Goal: Information Seeking & Learning: Learn about a topic

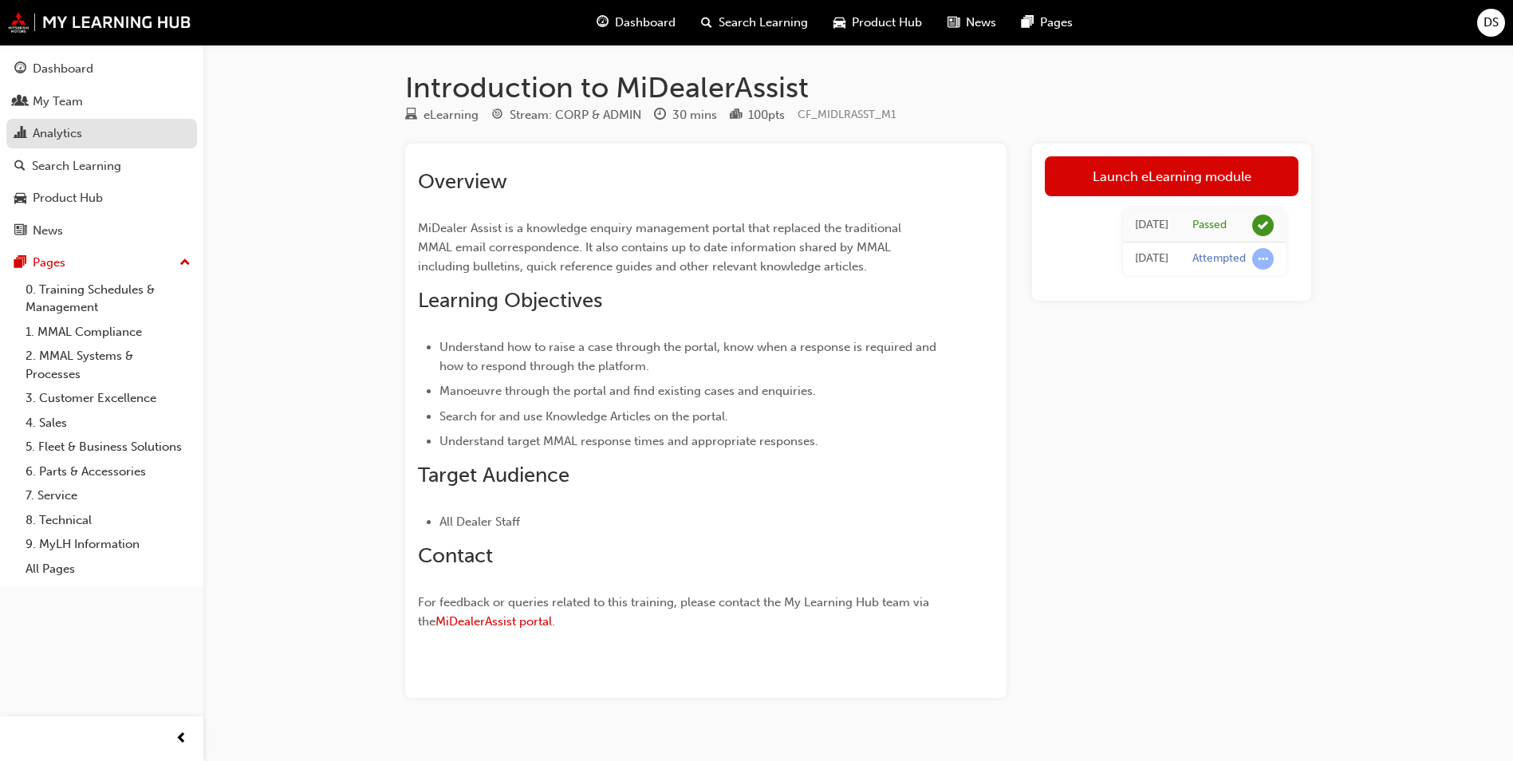
click at [85, 129] on div "Analytics" at bounding box center [101, 134] width 175 height 20
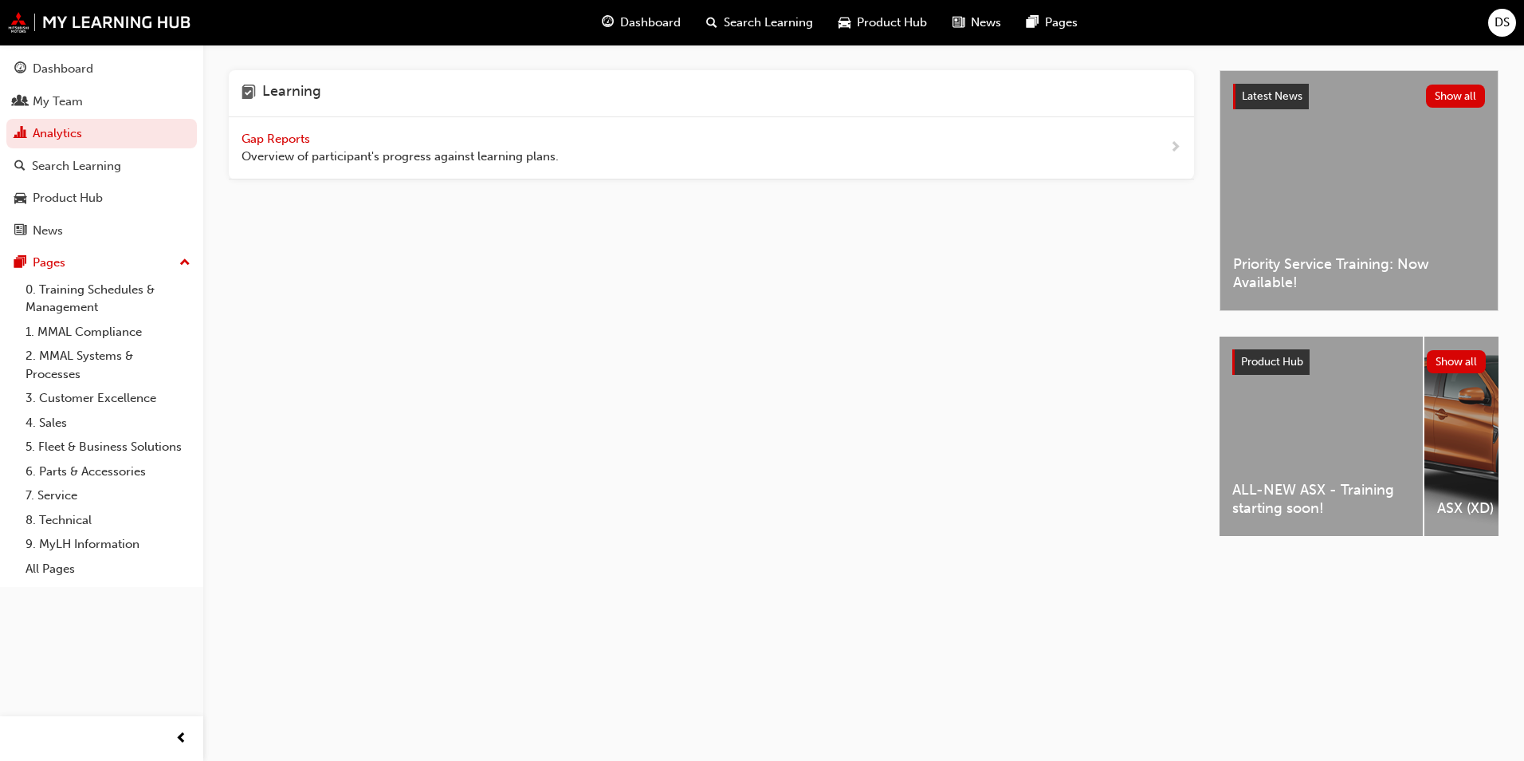
click at [305, 136] on span "Gap Reports" at bounding box center [278, 139] width 72 height 14
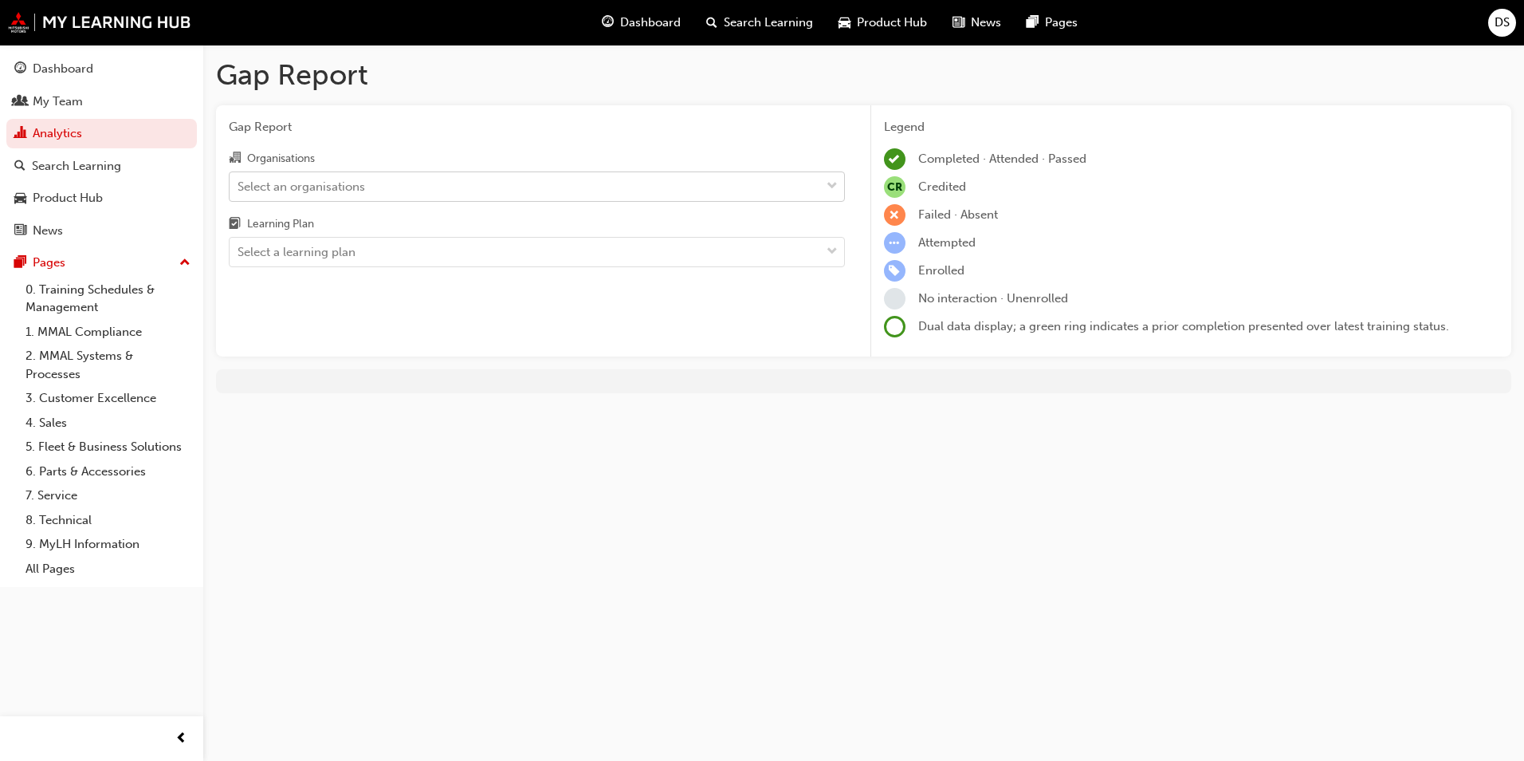
click at [445, 191] on div "Select an organisations" at bounding box center [525, 186] width 591 height 28
click at [239, 191] on input "Organisations Select an organisations" at bounding box center [239, 186] width 2 height 14
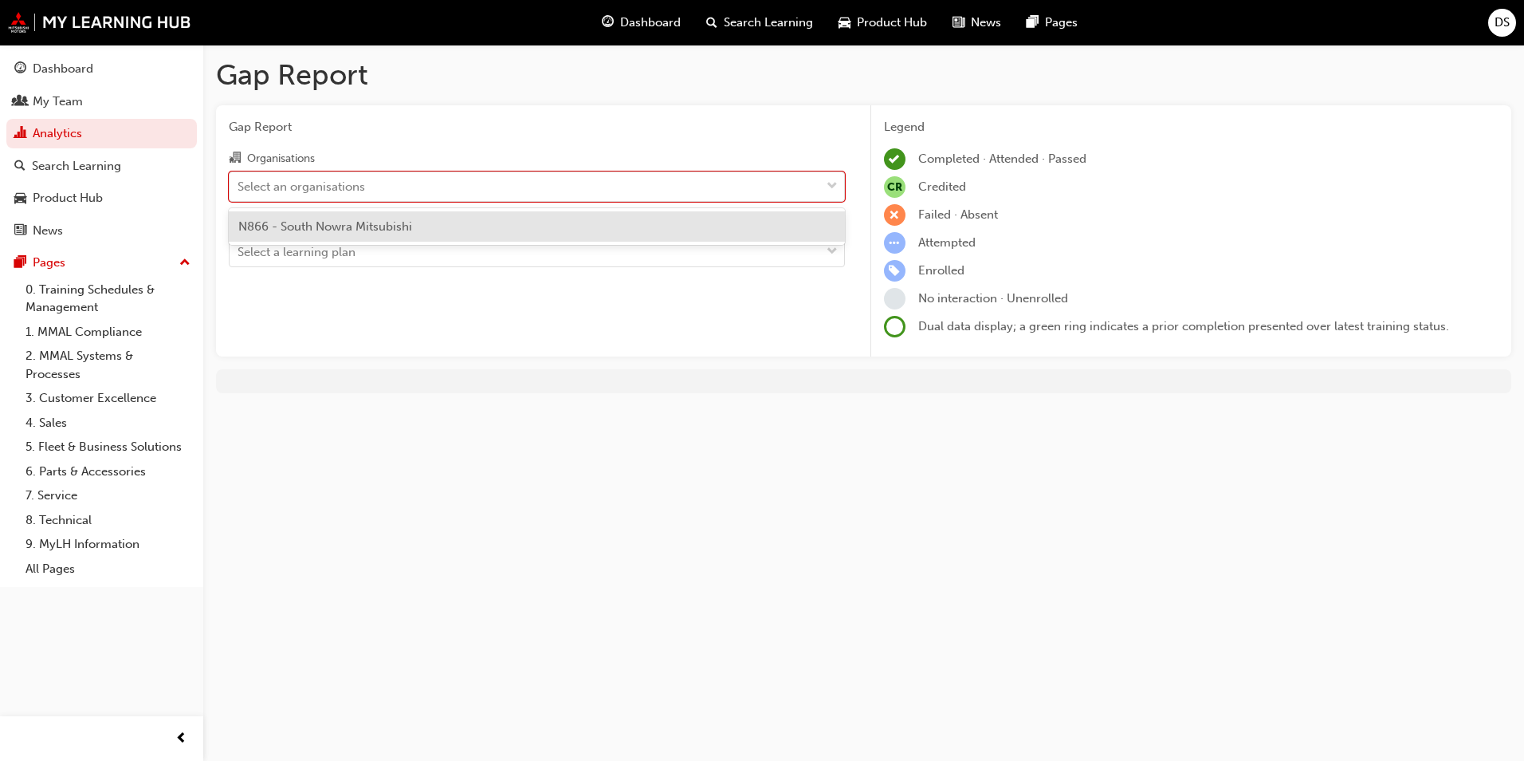
click at [443, 226] on div "N866 - South Nowra Mitsubishi" at bounding box center [537, 226] width 616 height 31
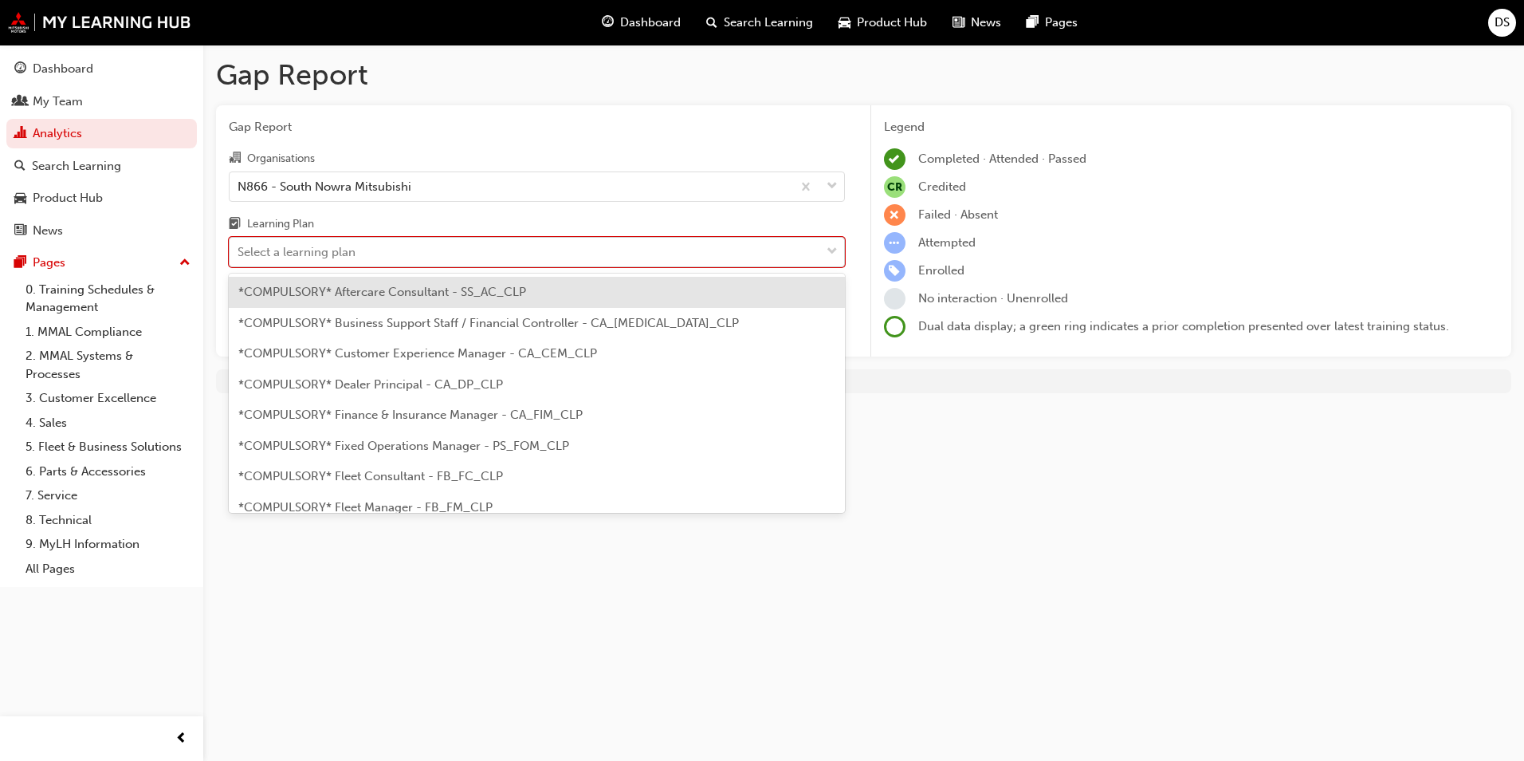
click at [448, 258] on div "Select a learning plan" at bounding box center [525, 252] width 591 height 28
click at [239, 258] on input "Learning Plan option *COMPULSORY* Aftercare Consultant - SS_AC_CLP focused, 1 o…" at bounding box center [239, 252] width 2 height 14
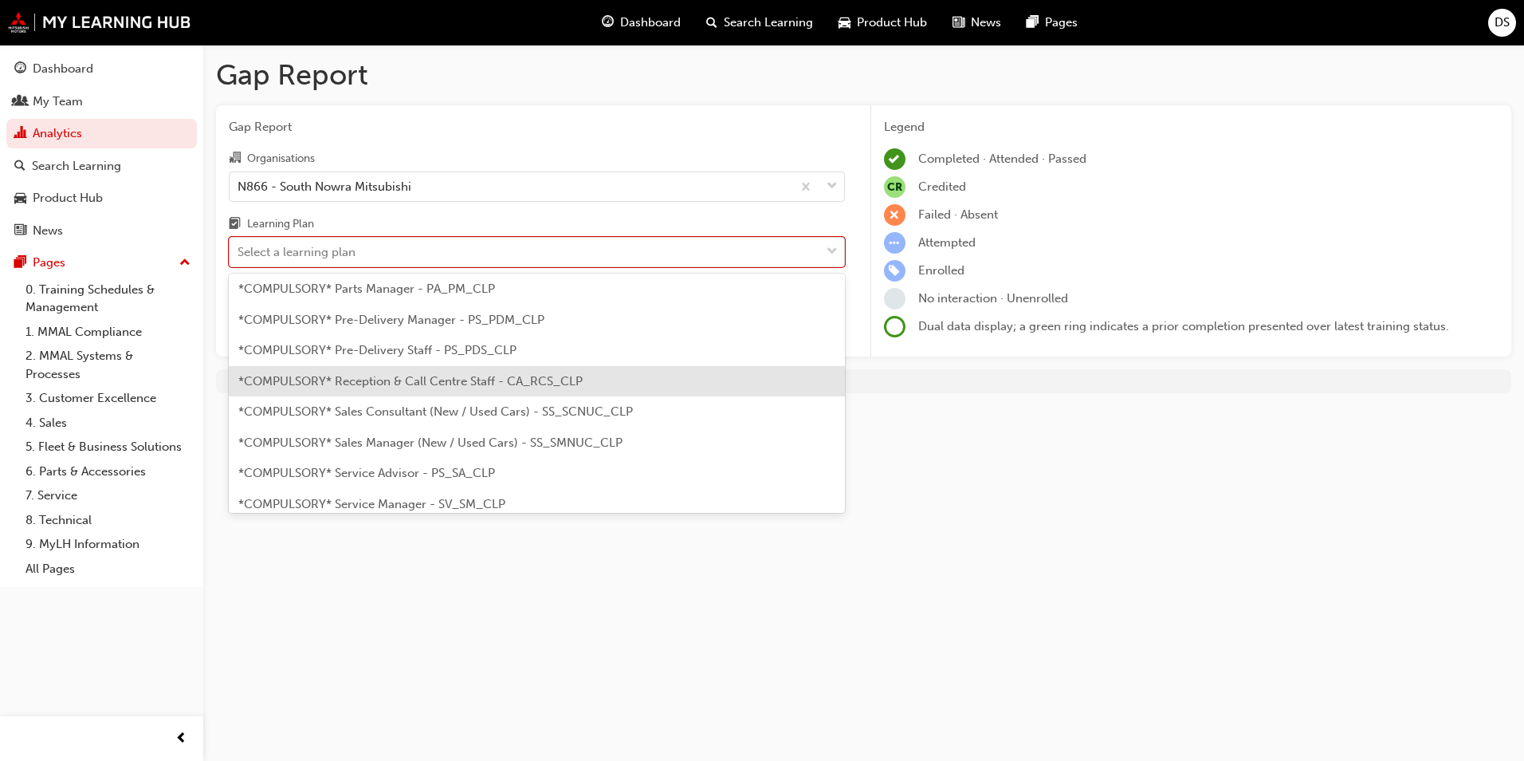
scroll to position [399, 0]
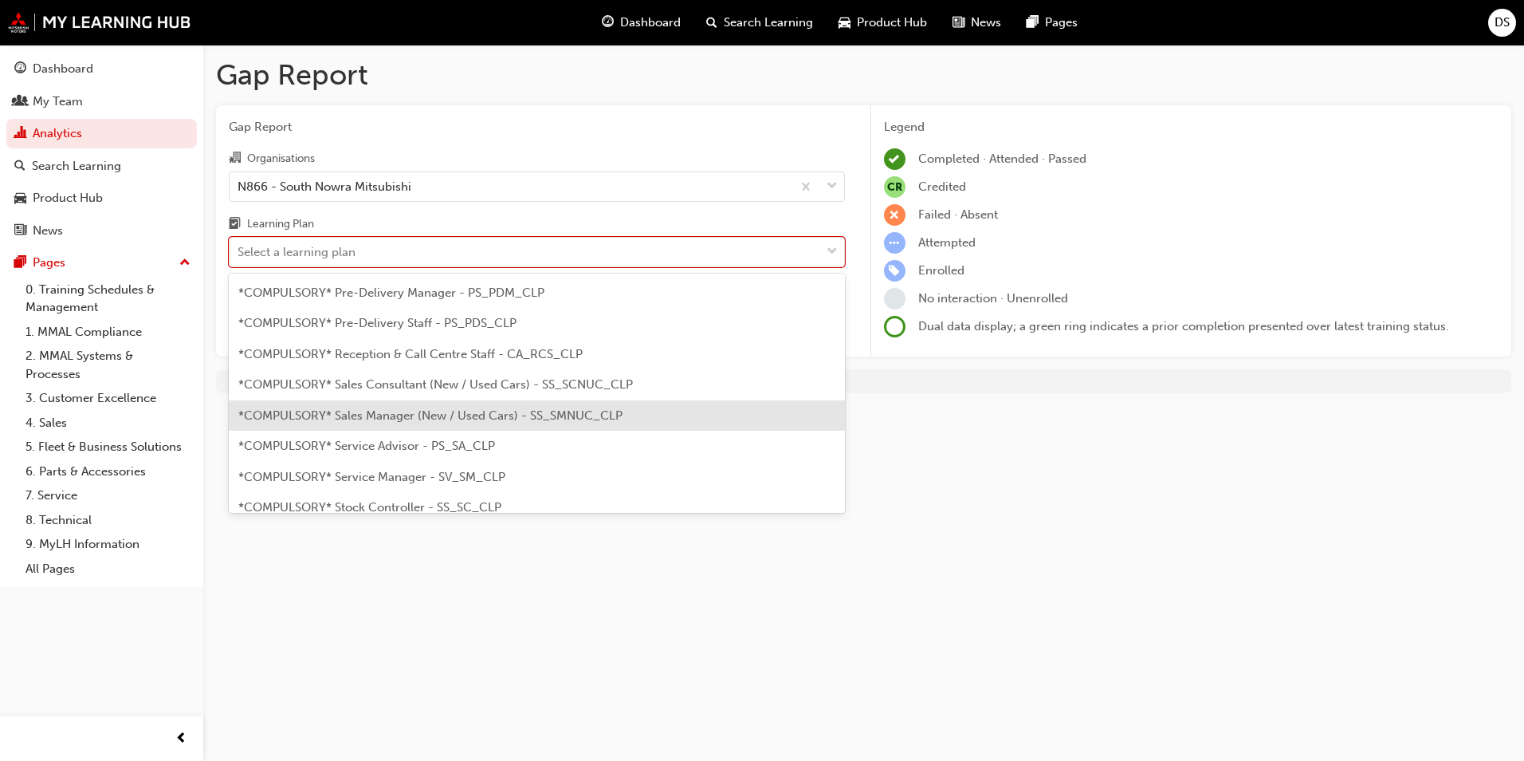
click at [484, 421] on span "*COMPULSORY* Sales Manager (New / Used Cars) - SS_SMNUC_CLP" at bounding box center [430, 415] width 384 height 14
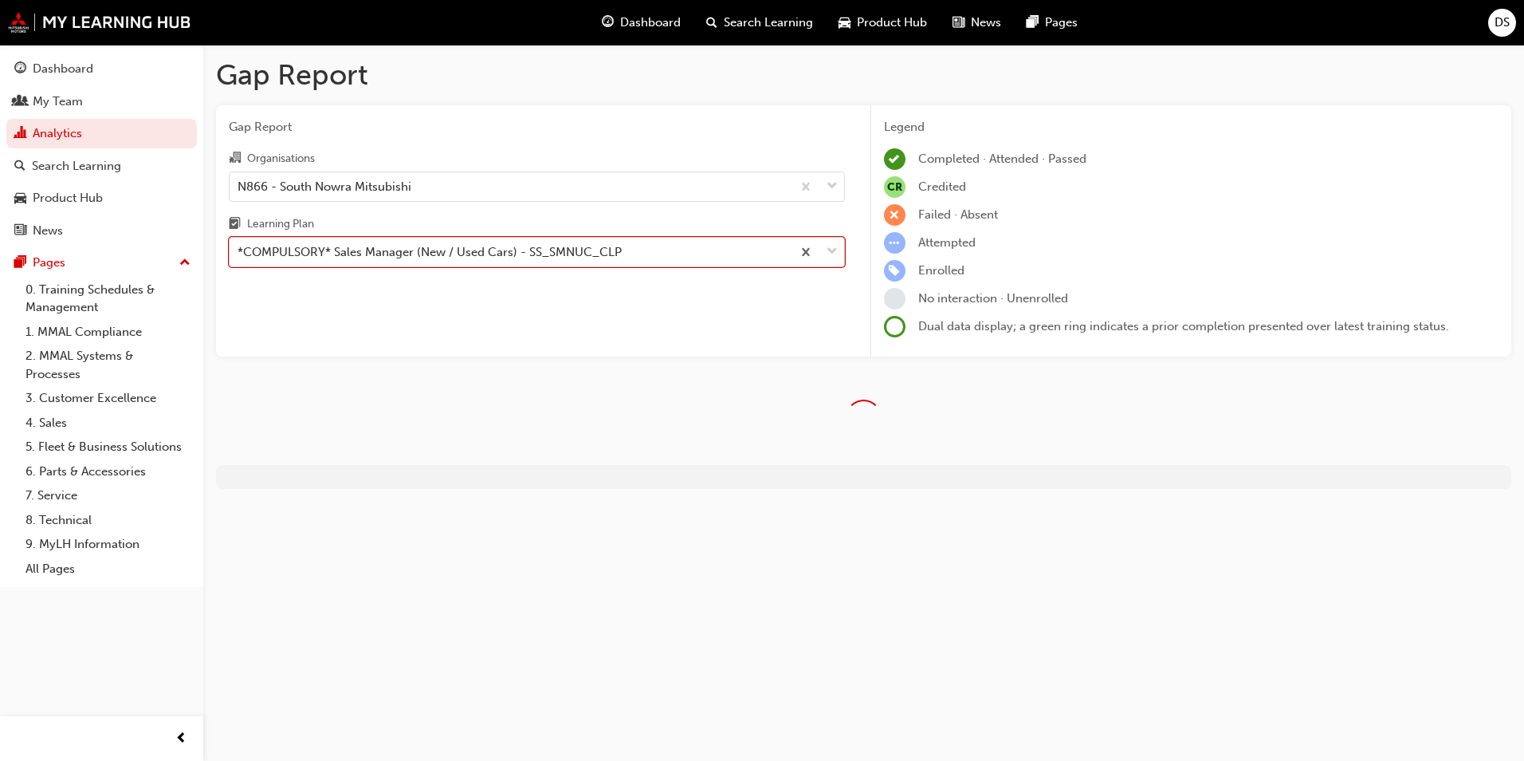
click at [474, 256] on div "*COMPULSORY* Sales Manager (New / Used Cars) - SS_SMNUC_CLP" at bounding box center [430, 252] width 384 height 18
click at [239, 256] on input "Learning Plan option *COMPULSORY* Sales Manager (New / Used Cars) - SS_SMNUC_CL…" at bounding box center [239, 252] width 2 height 14
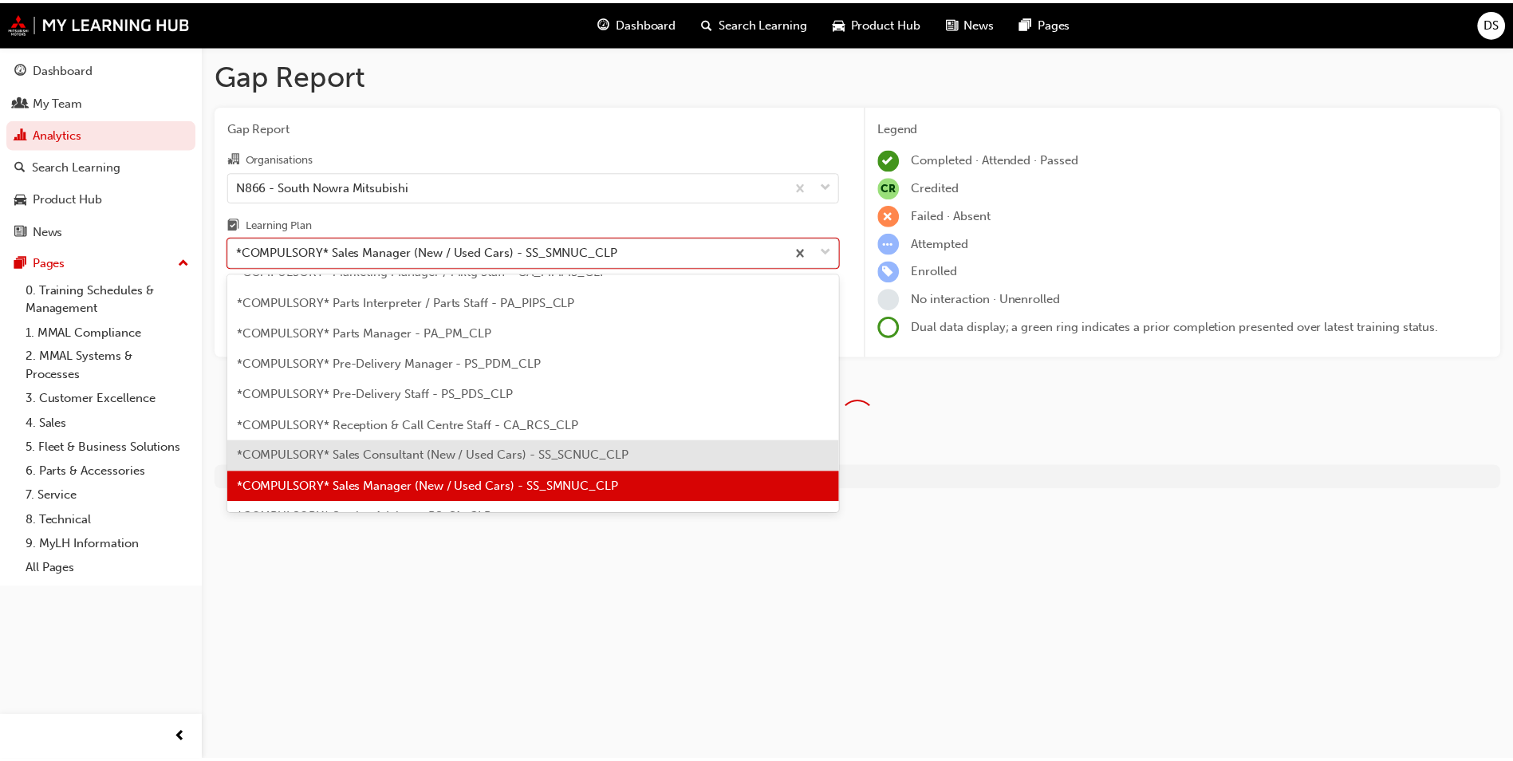
scroll to position [407, 0]
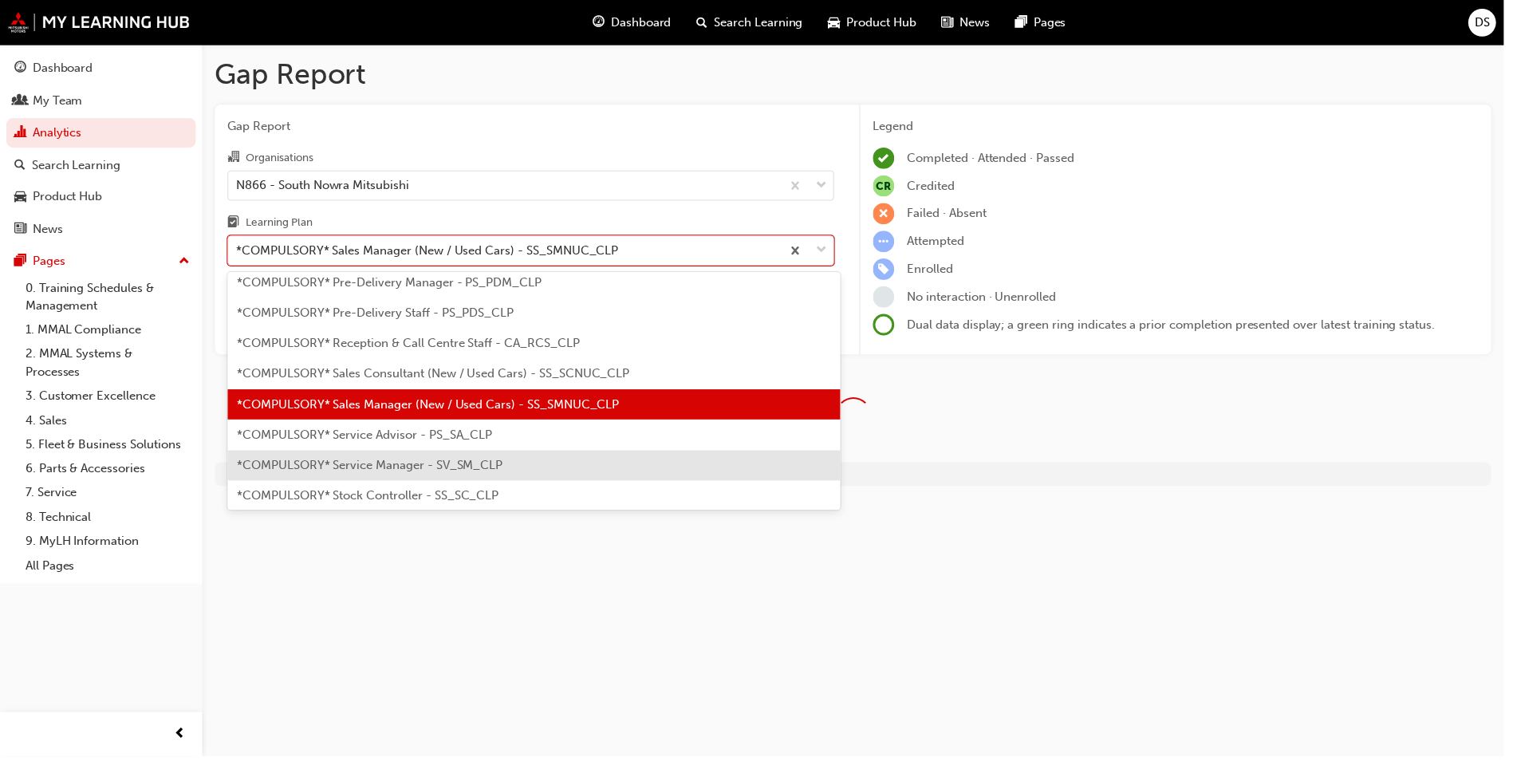
click at [480, 467] on span "*COMPULSORY* Service Manager - SV_SM_CLP" at bounding box center [371, 468] width 267 height 14
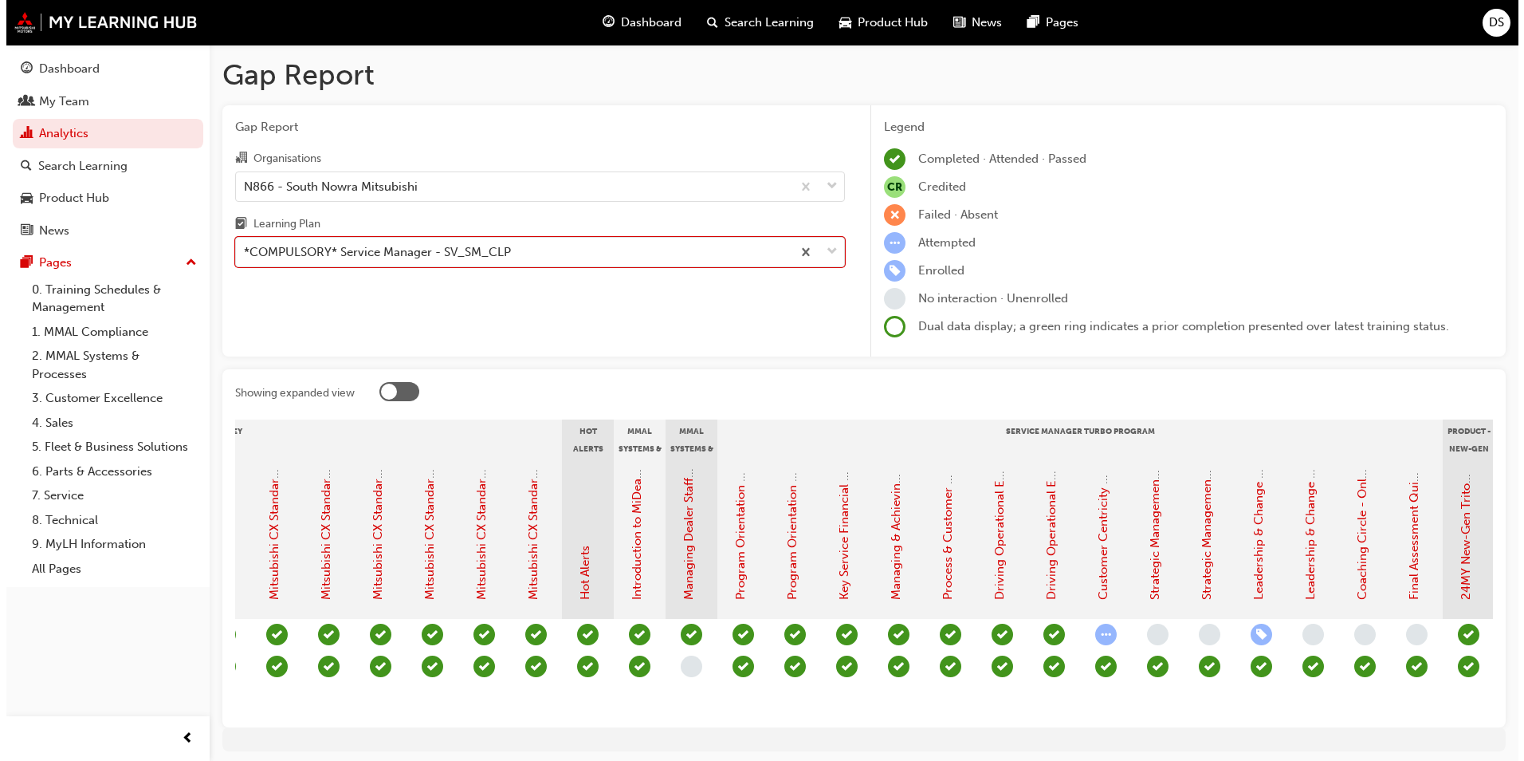
scroll to position [0, 1125]
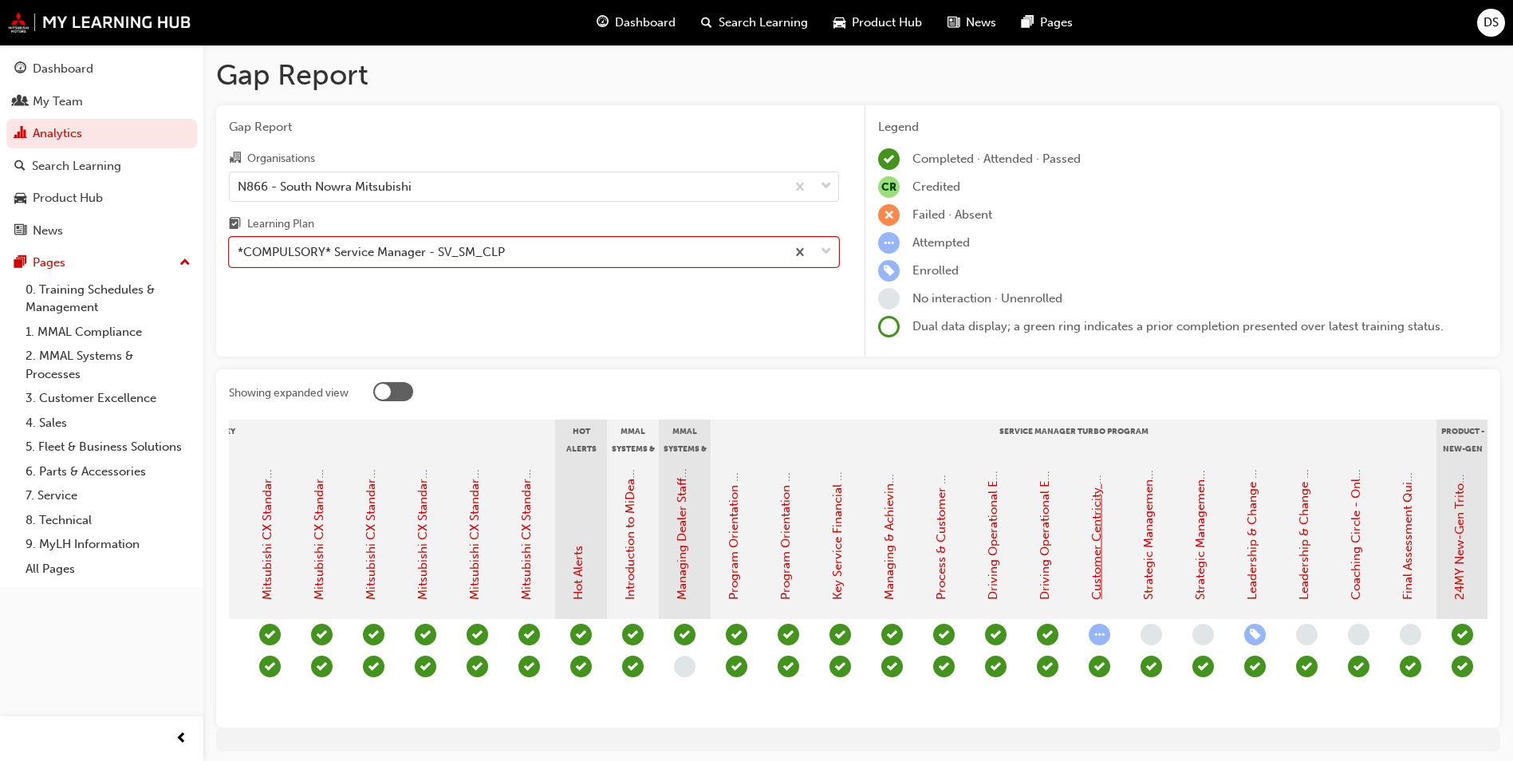
click at [1097, 536] on link "Customer Centricity & Lifecycle Management - eLearning Module (Service Manager …" at bounding box center [1096, 322] width 14 height 553
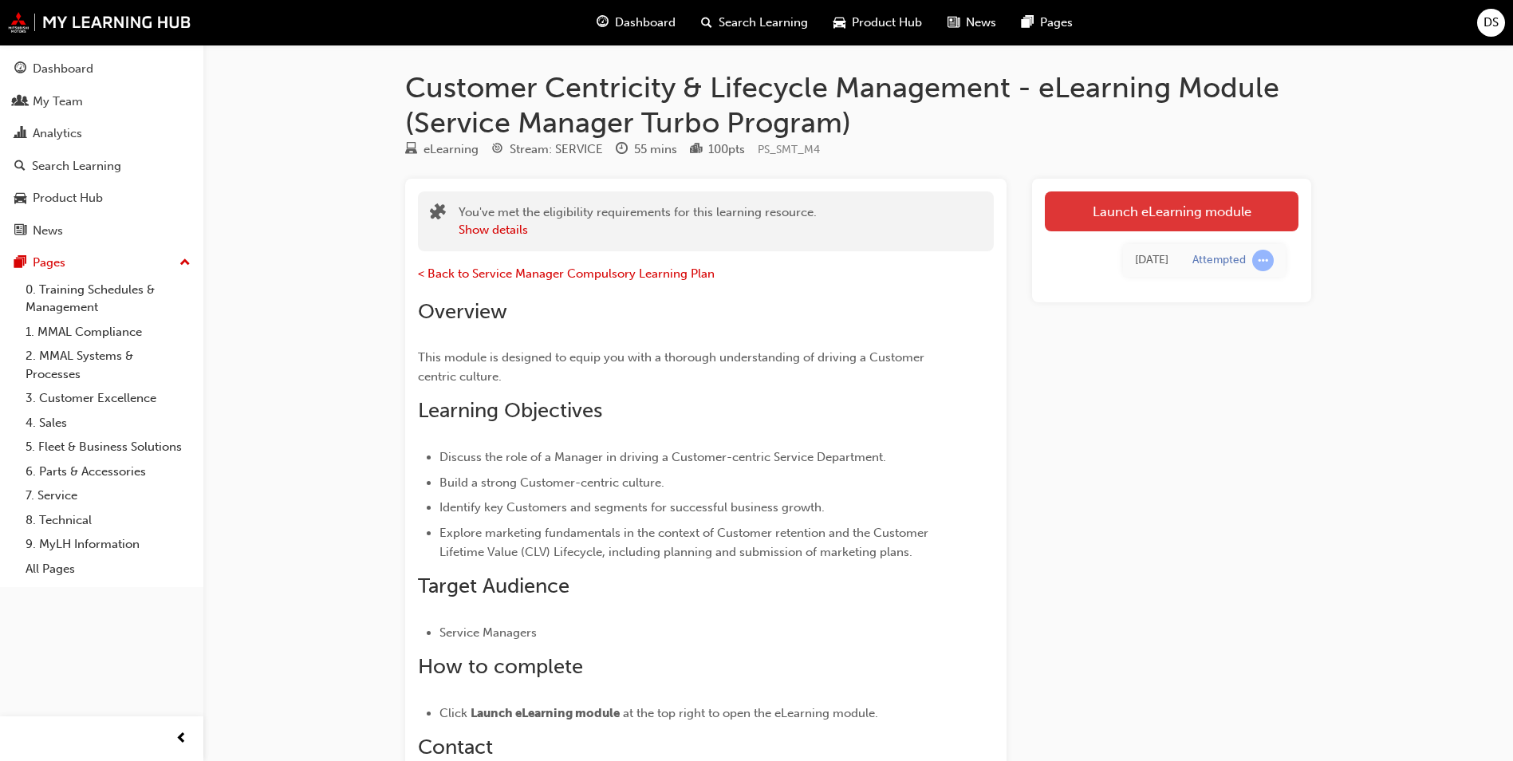
click at [1154, 212] on link "Launch eLearning module" at bounding box center [1171, 211] width 254 height 40
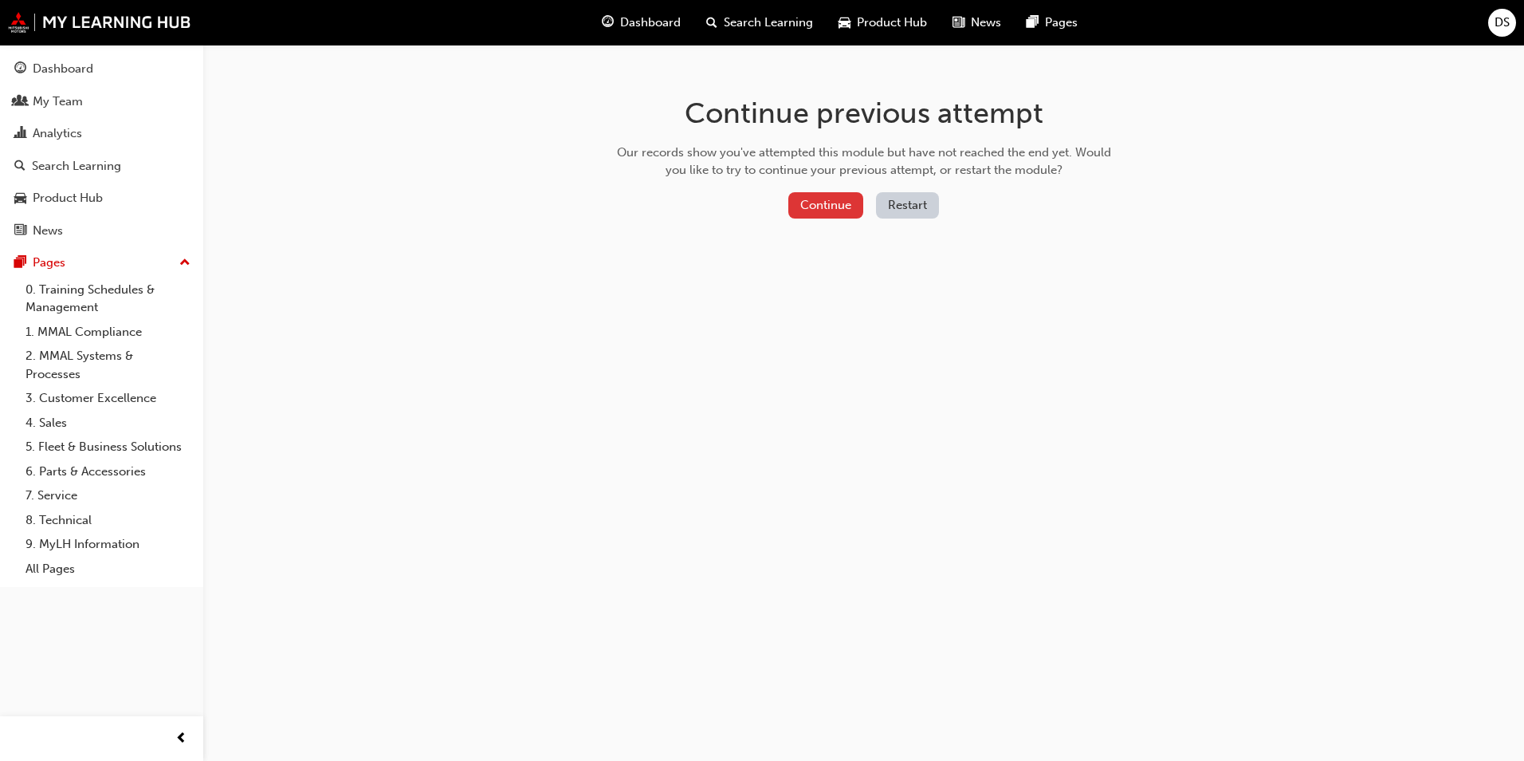
click at [834, 203] on button "Continue" at bounding box center [826, 205] width 75 height 26
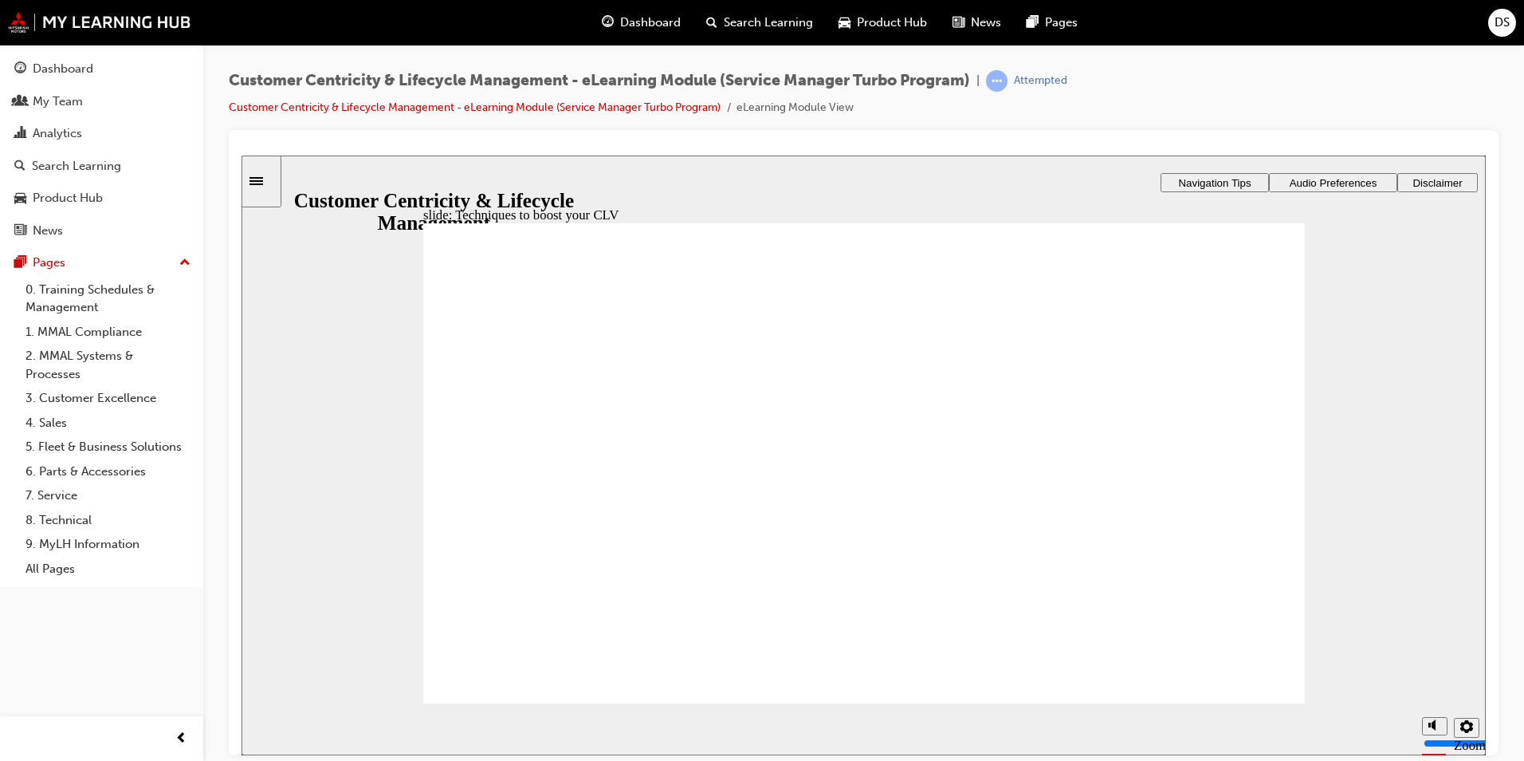
radio input "true"
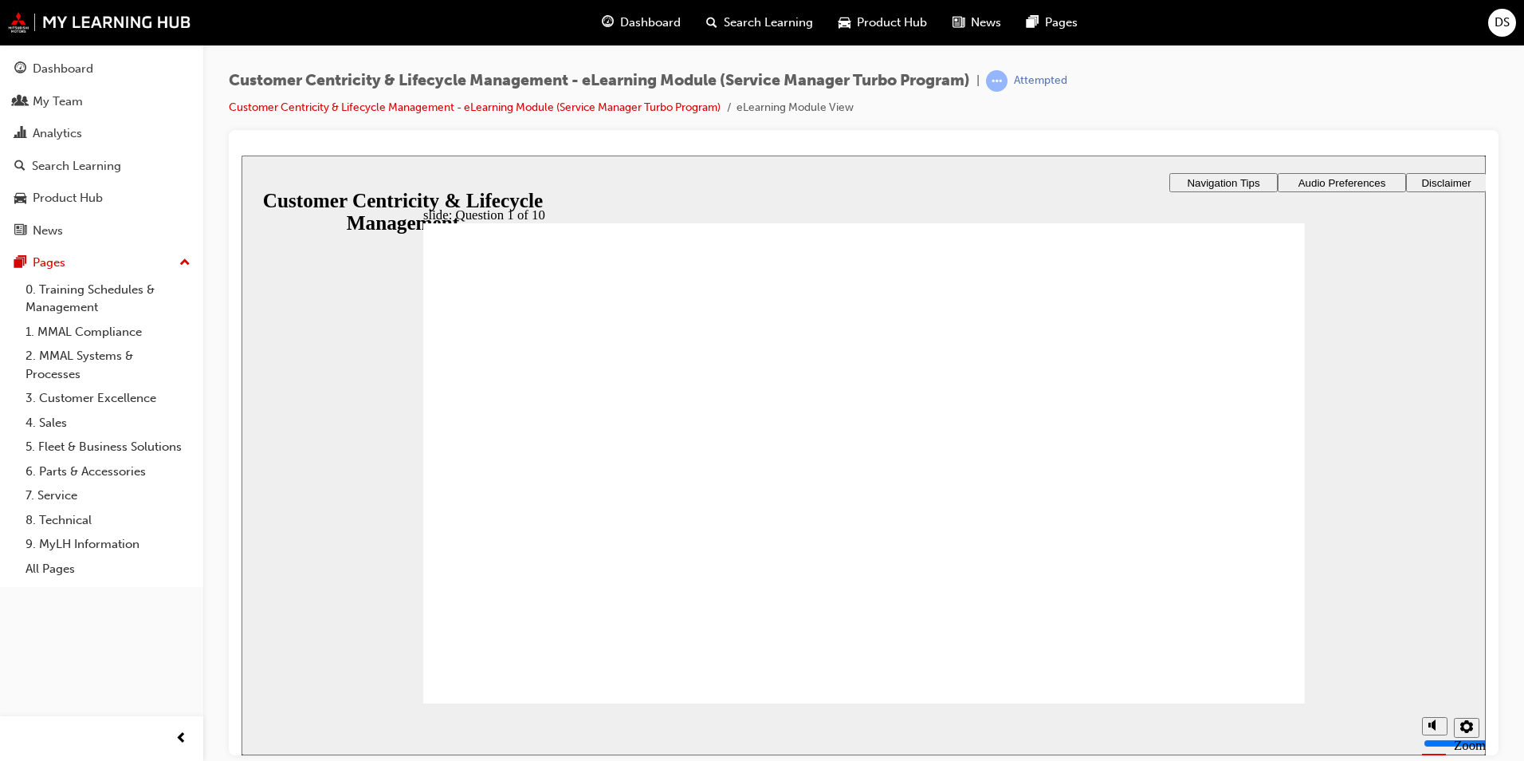
checkbox input "true"
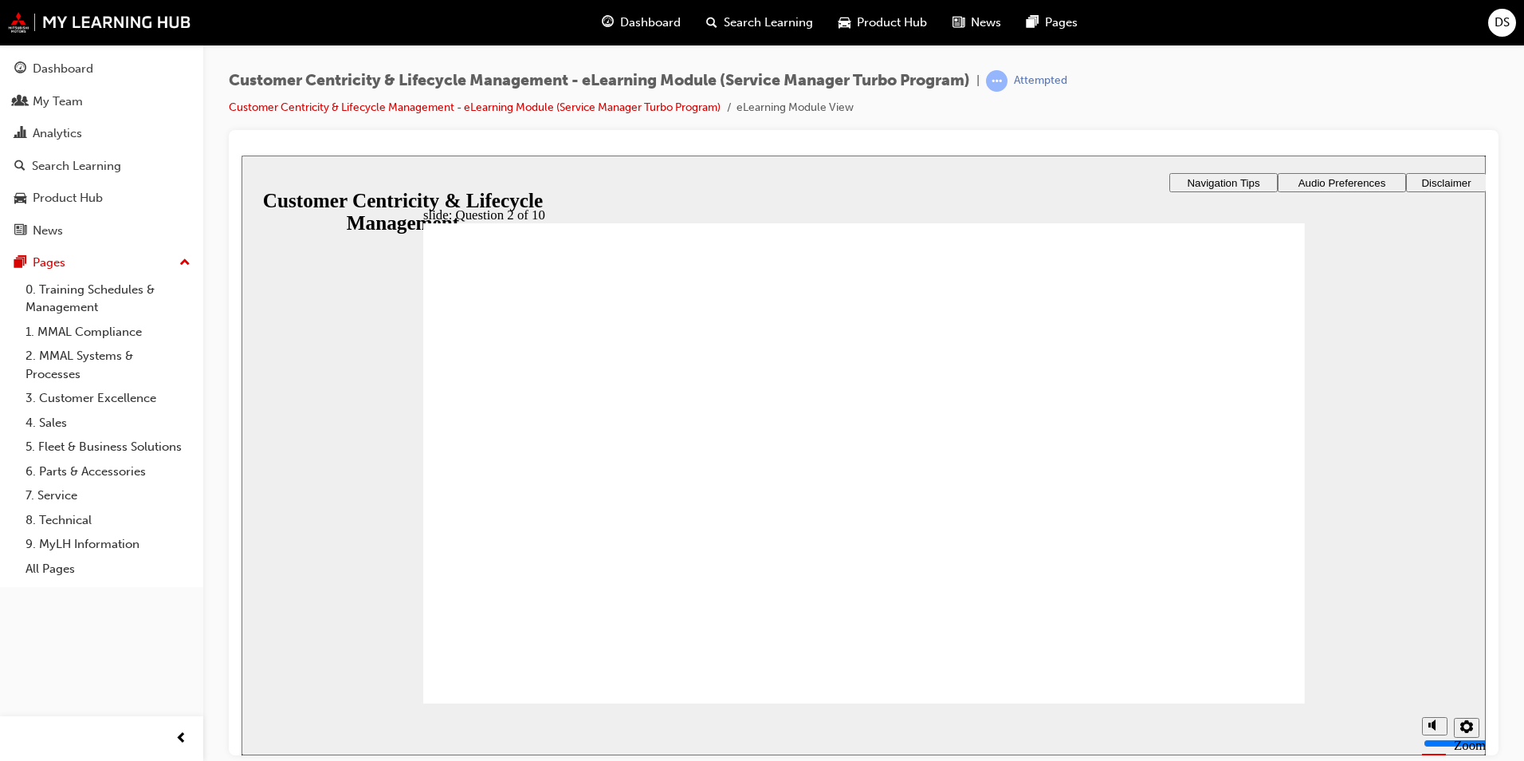
checkbox input "true"
radio input "true"
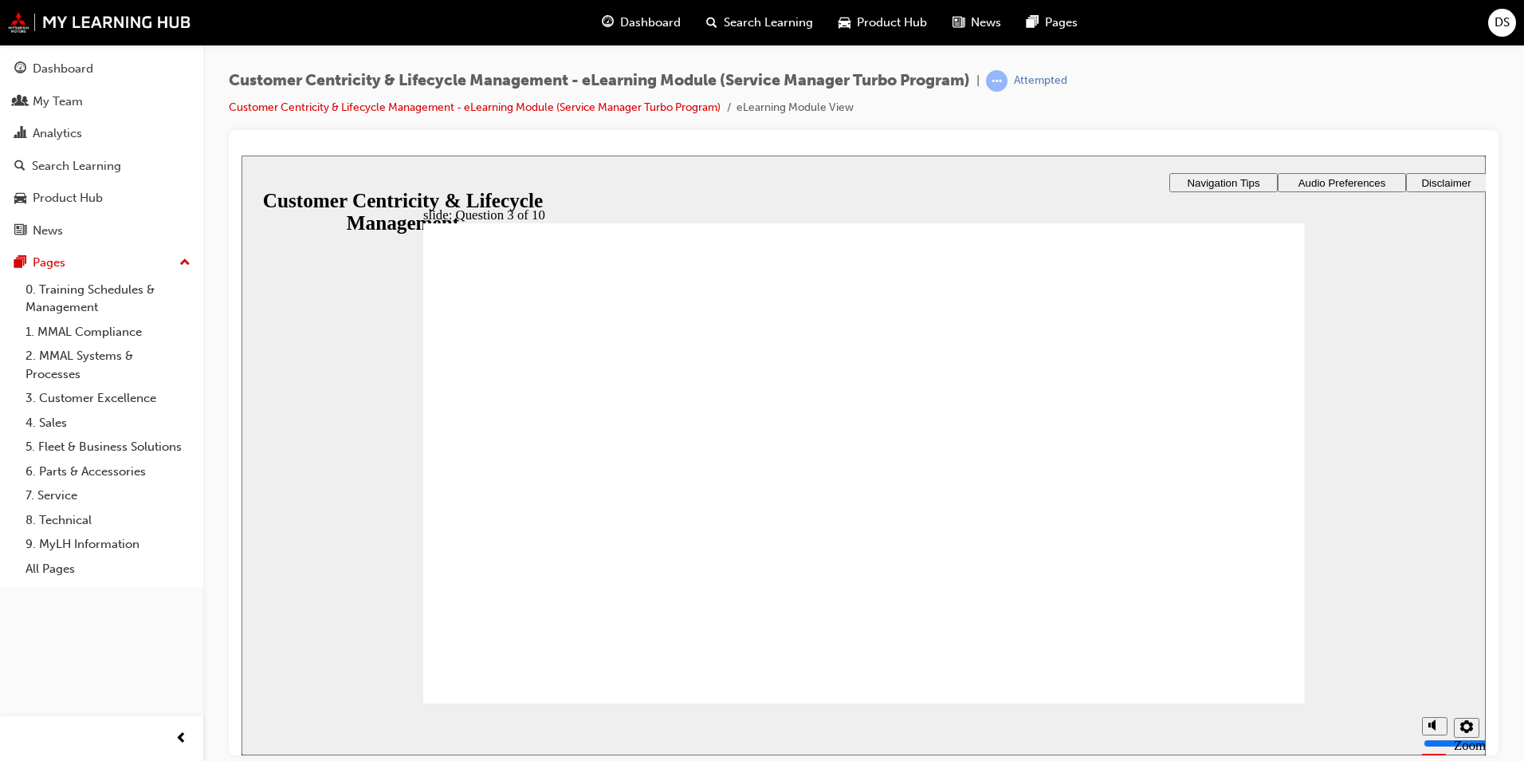
checkbox input "true"
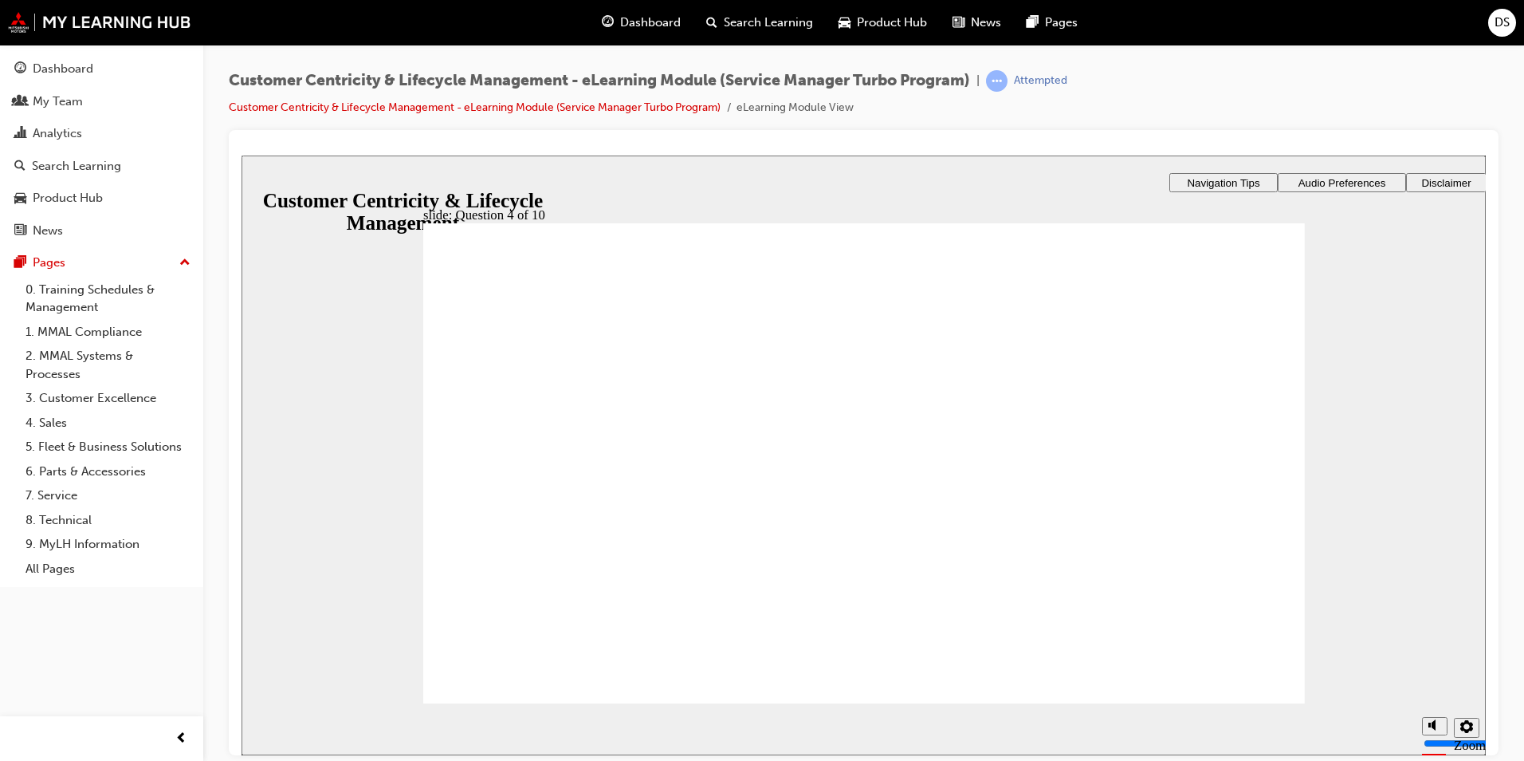
checkbox input "true"
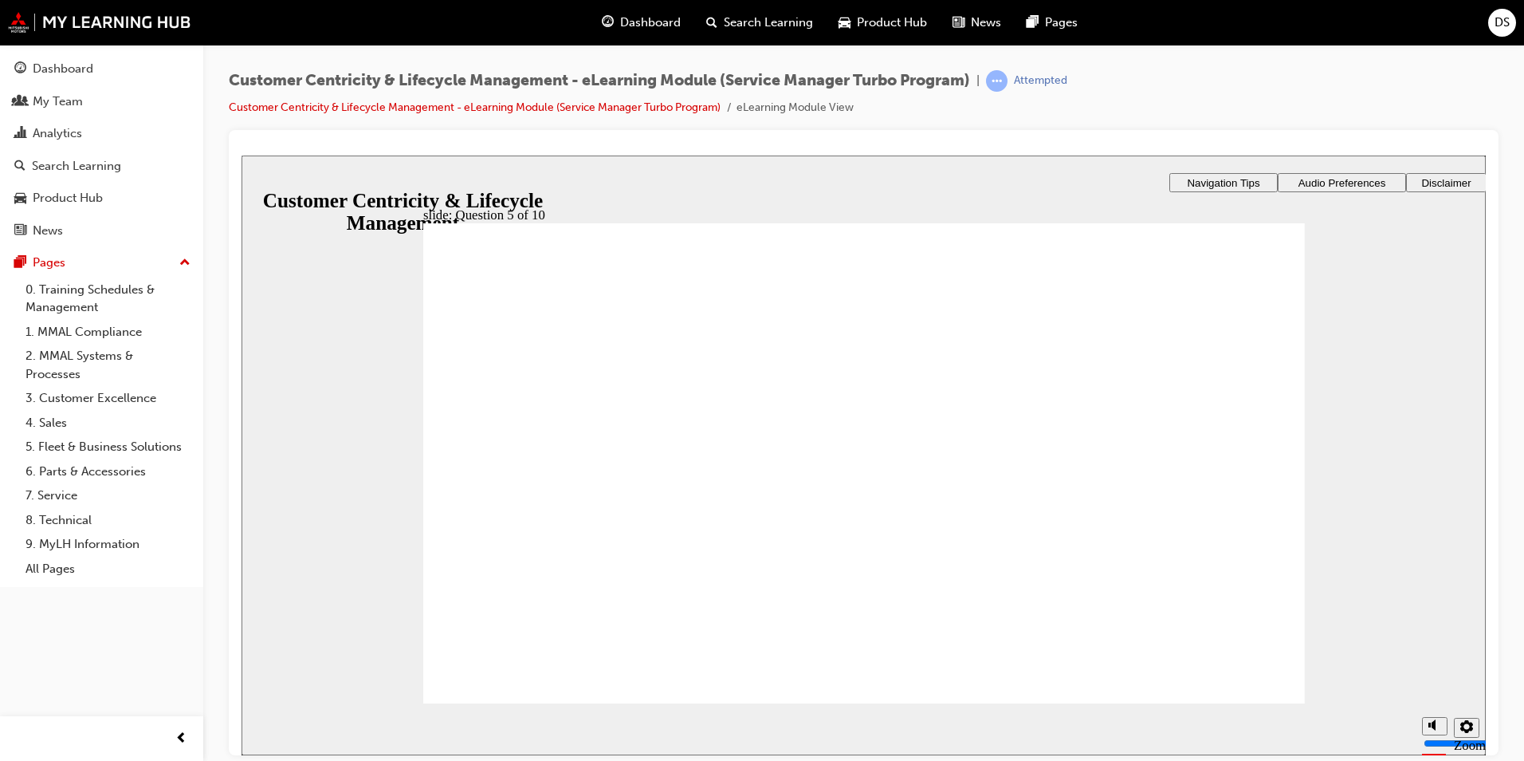
checkbox input "true"
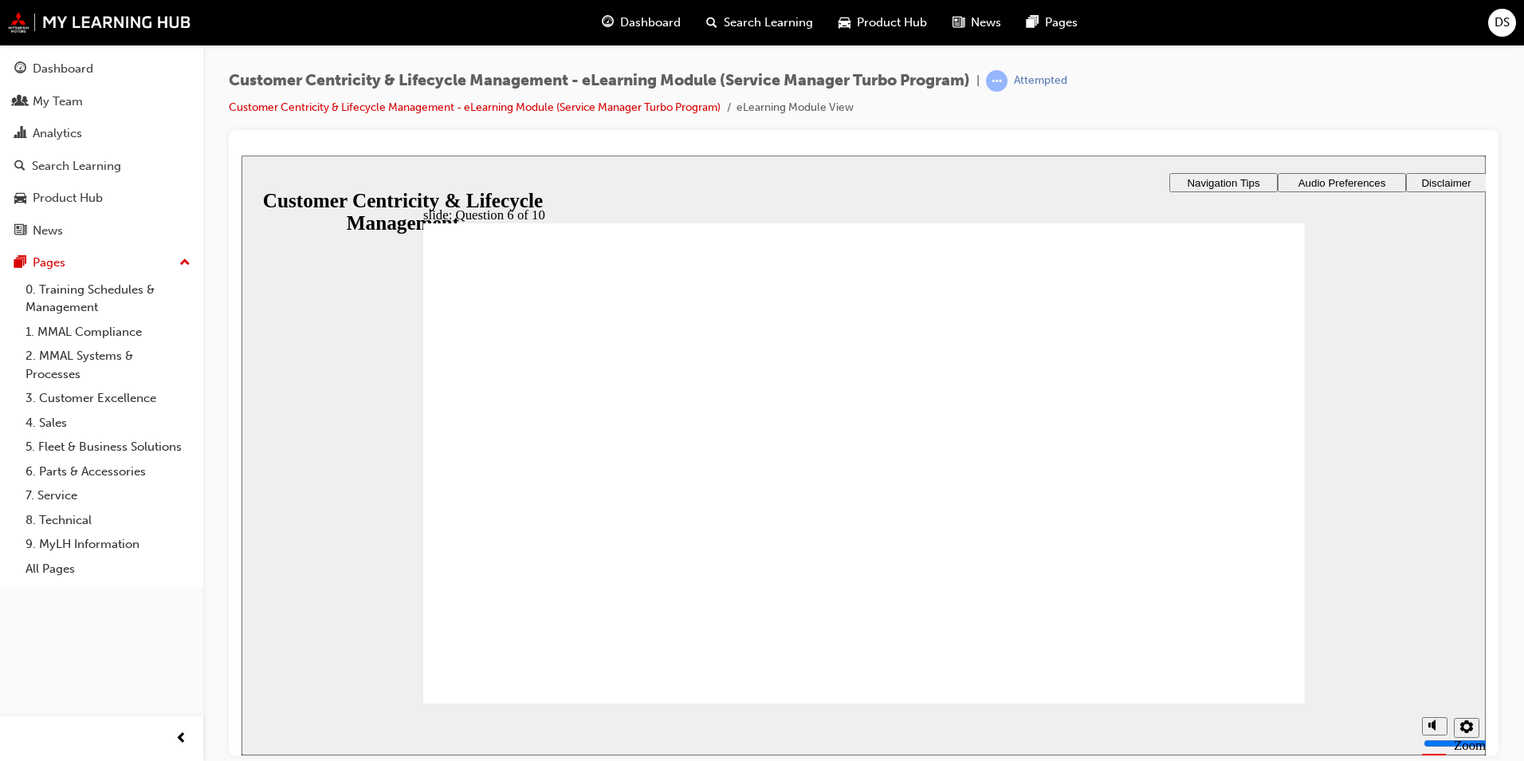
radio input "true"
checkbox input "true"
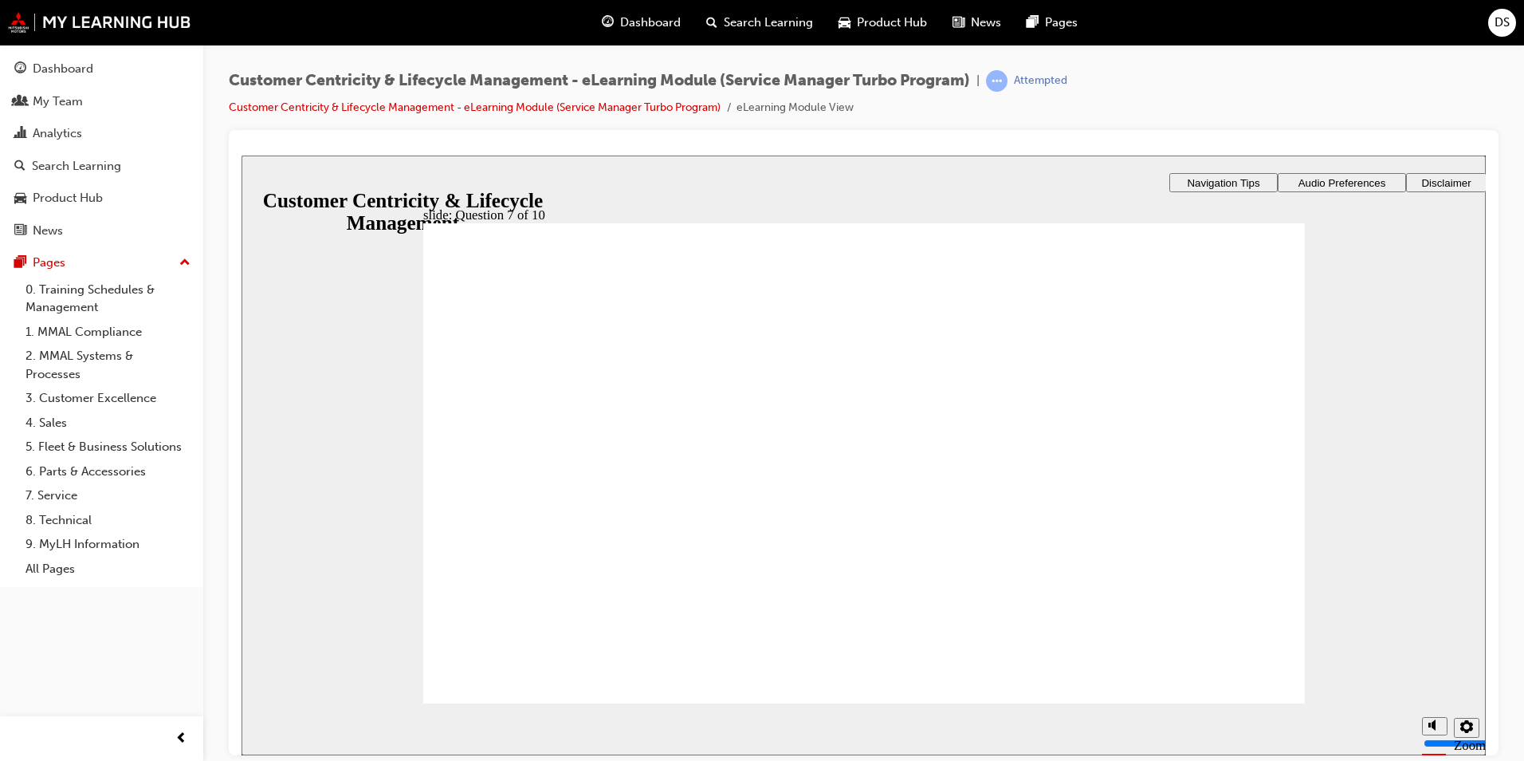
checkbox input "true"
radio input "true"
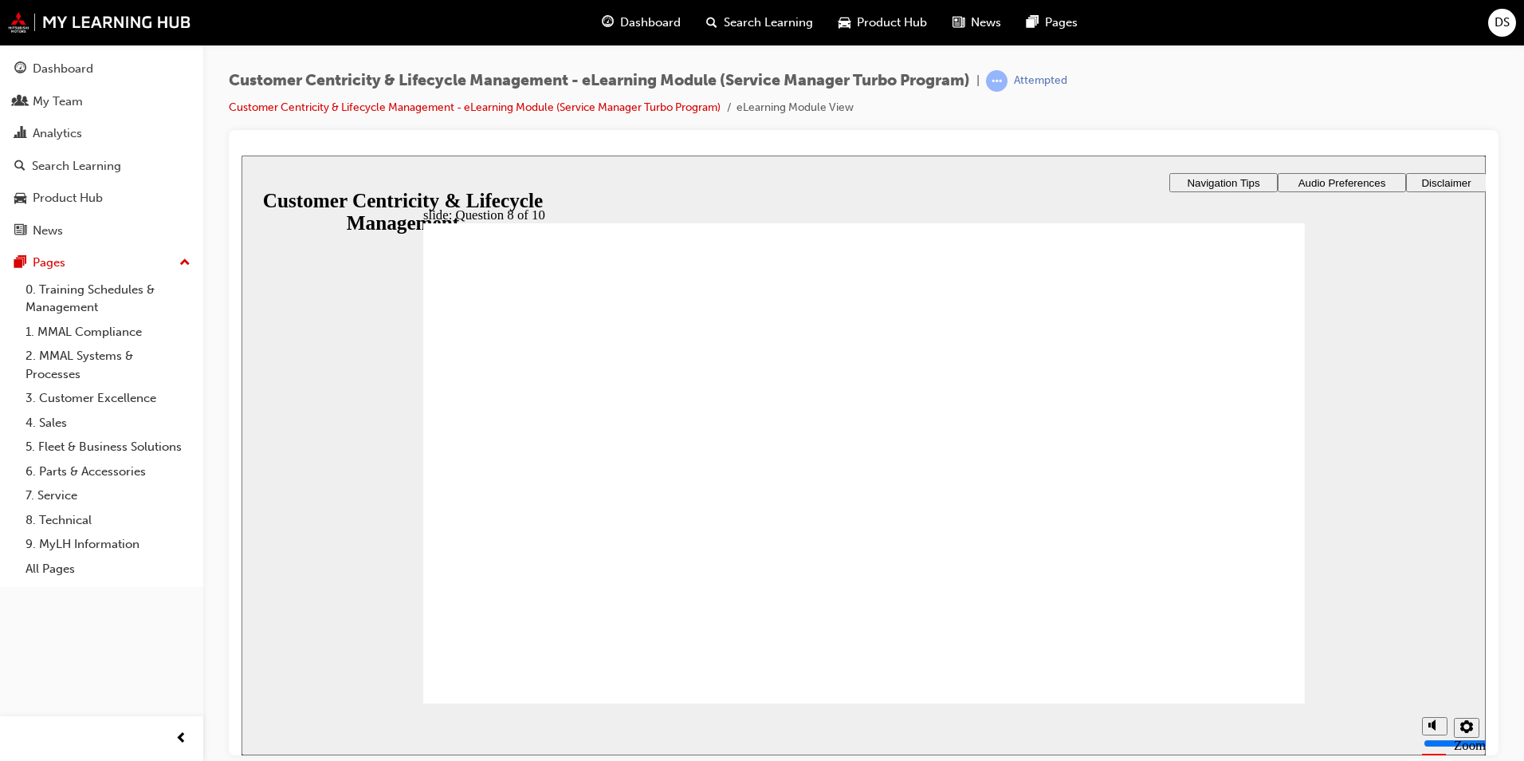
checkbox input "true"
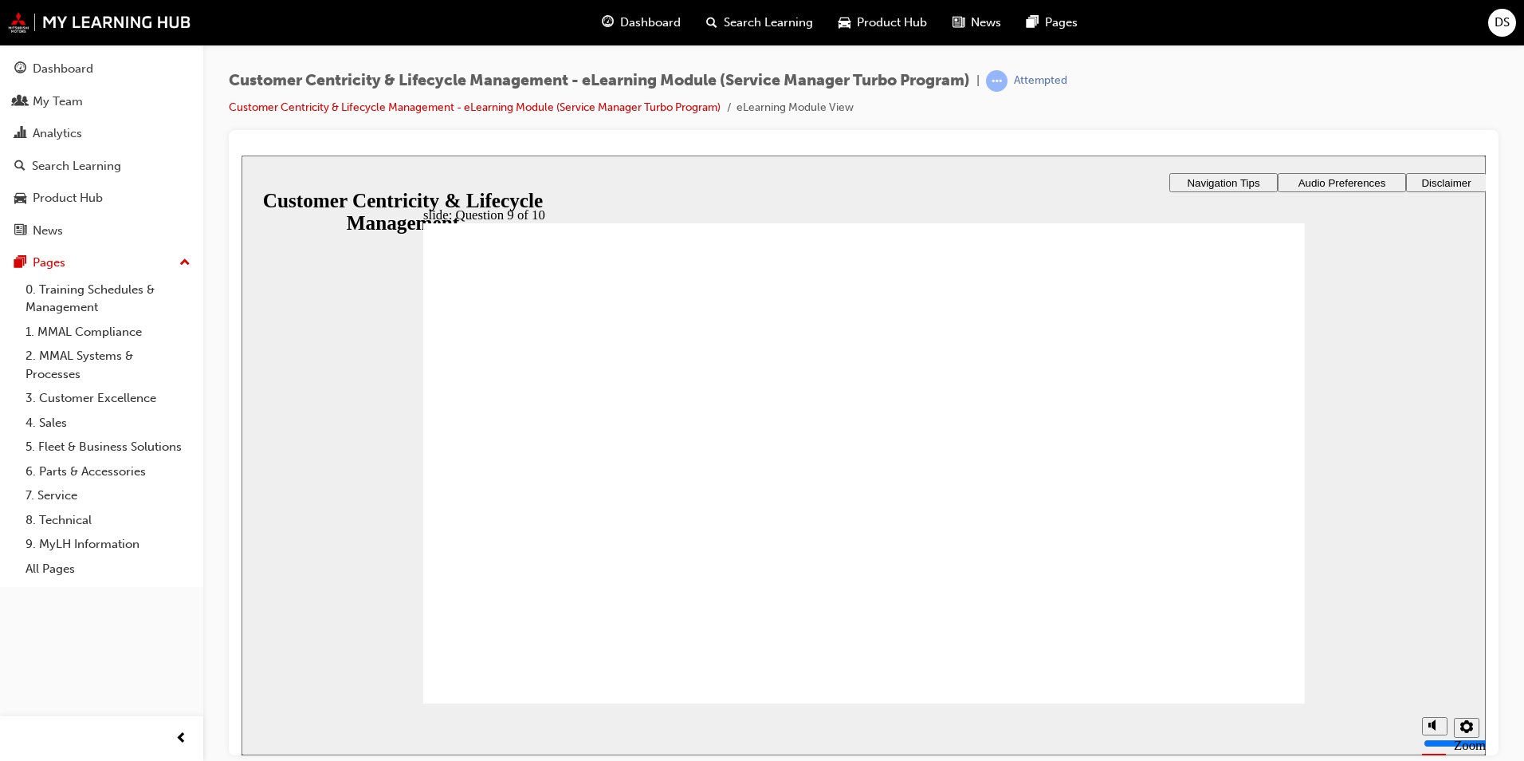
checkbox input "true"
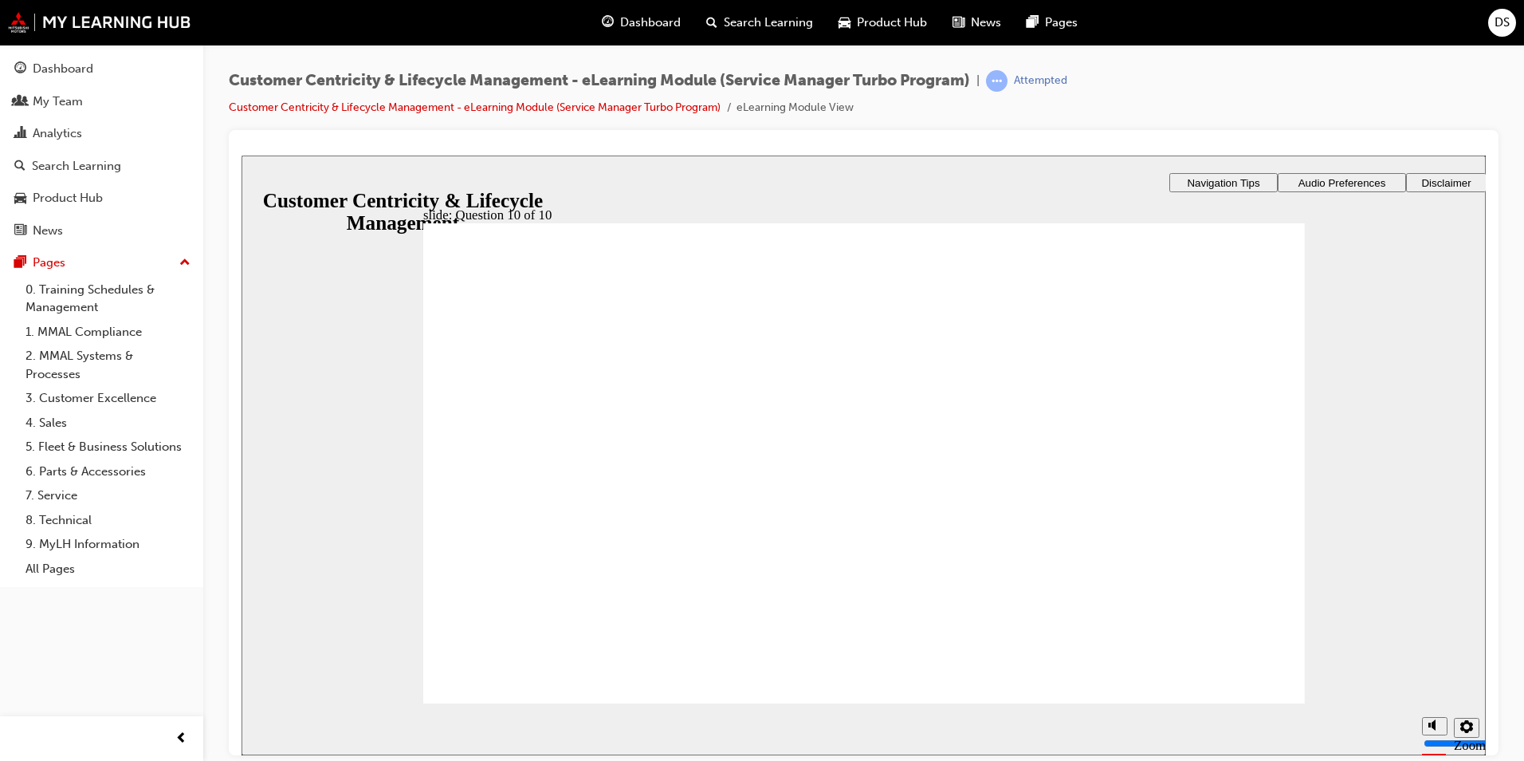
checkbox input "true"
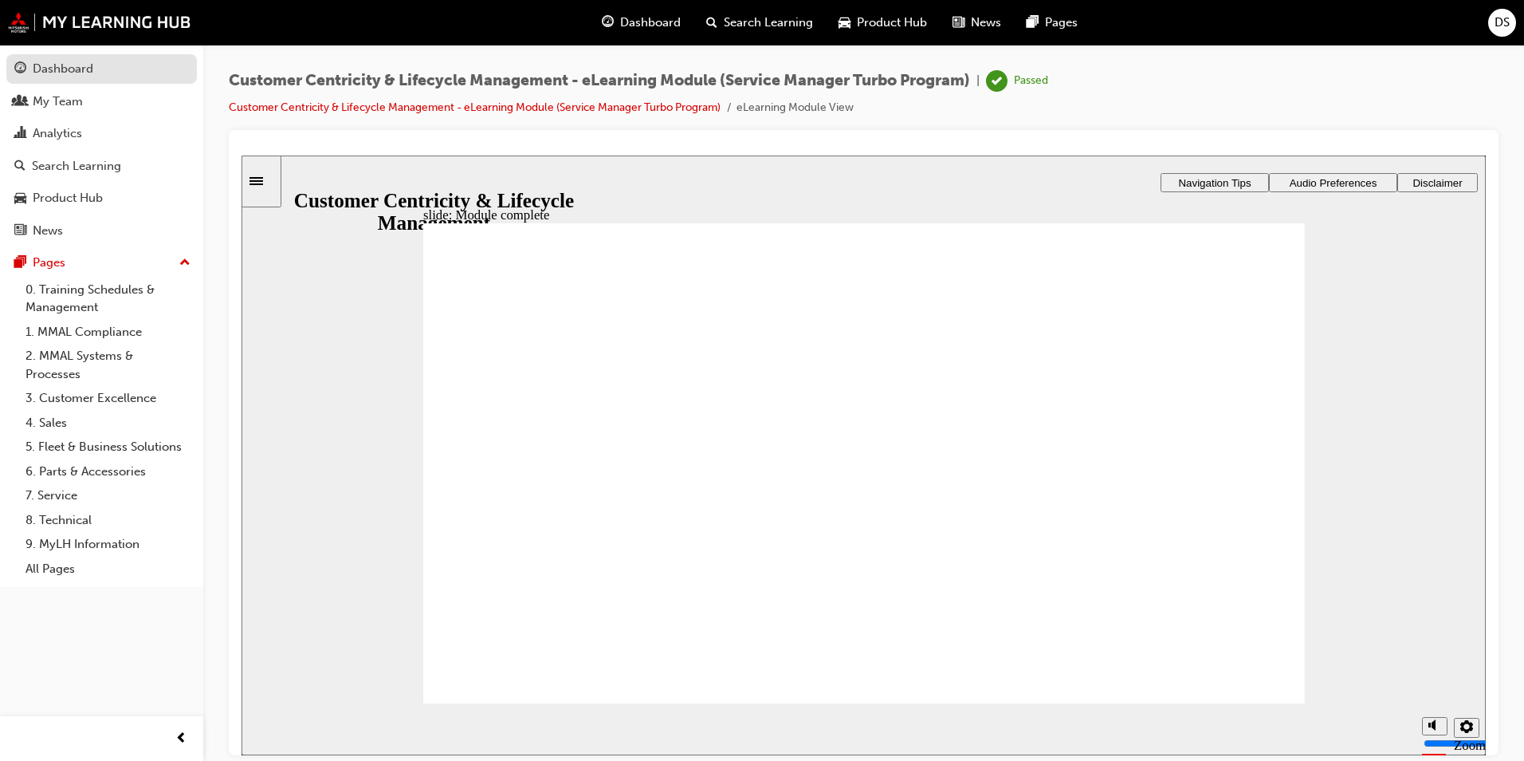
click at [76, 76] on div "Dashboard" at bounding box center [63, 69] width 61 height 18
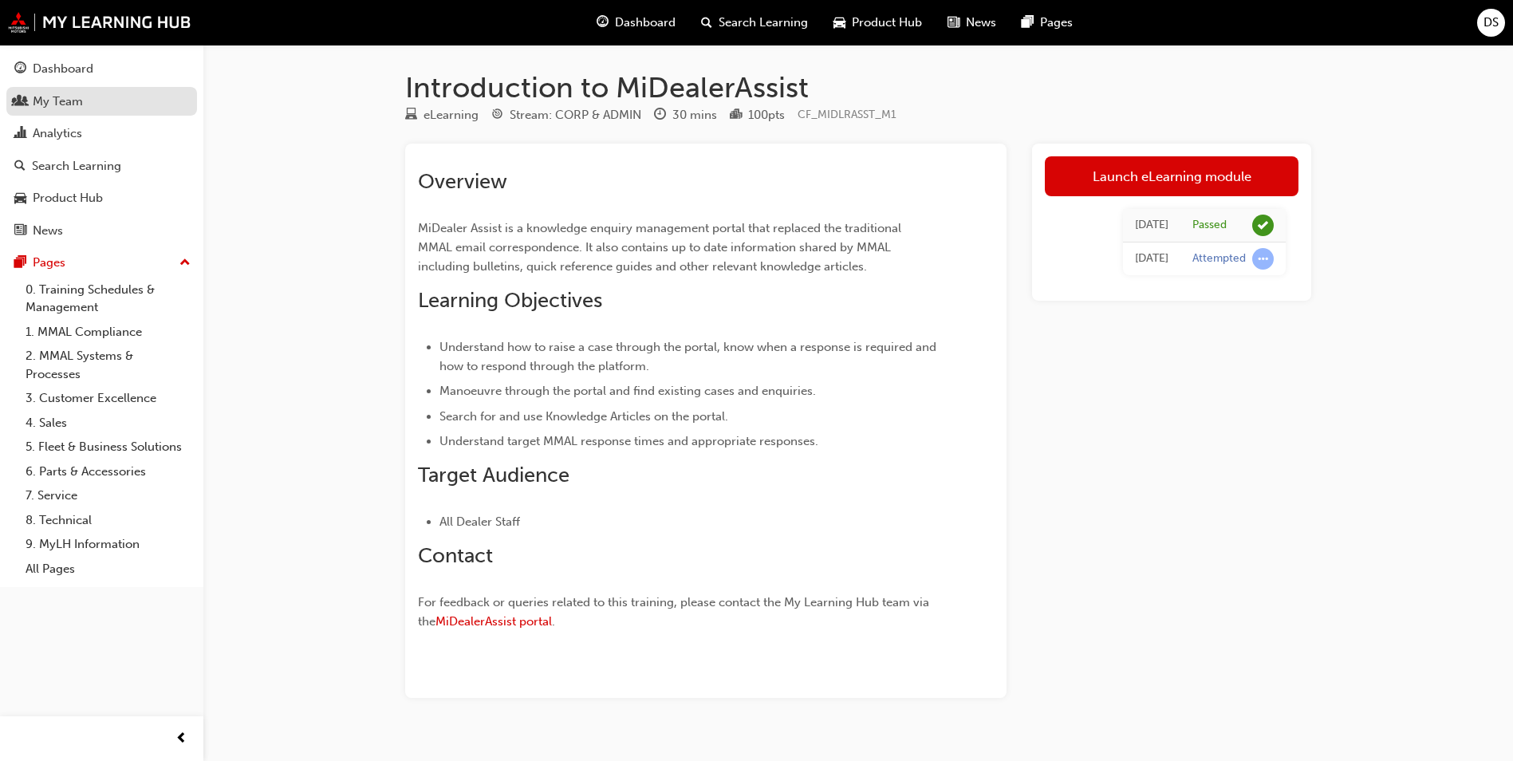
click at [63, 107] on div "My Team" at bounding box center [58, 101] width 50 height 18
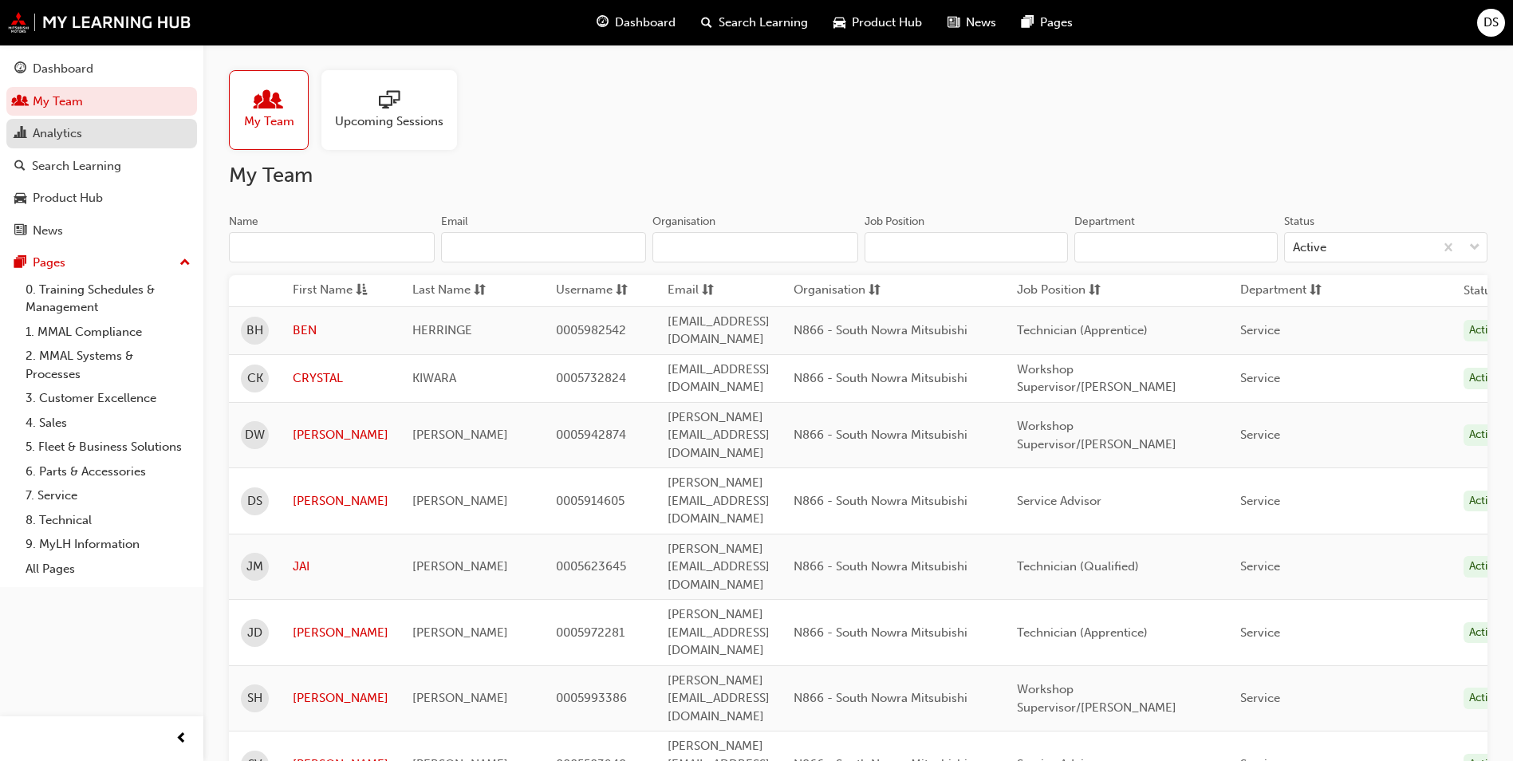
click at [73, 135] on div "Analytics" at bounding box center [57, 133] width 49 height 18
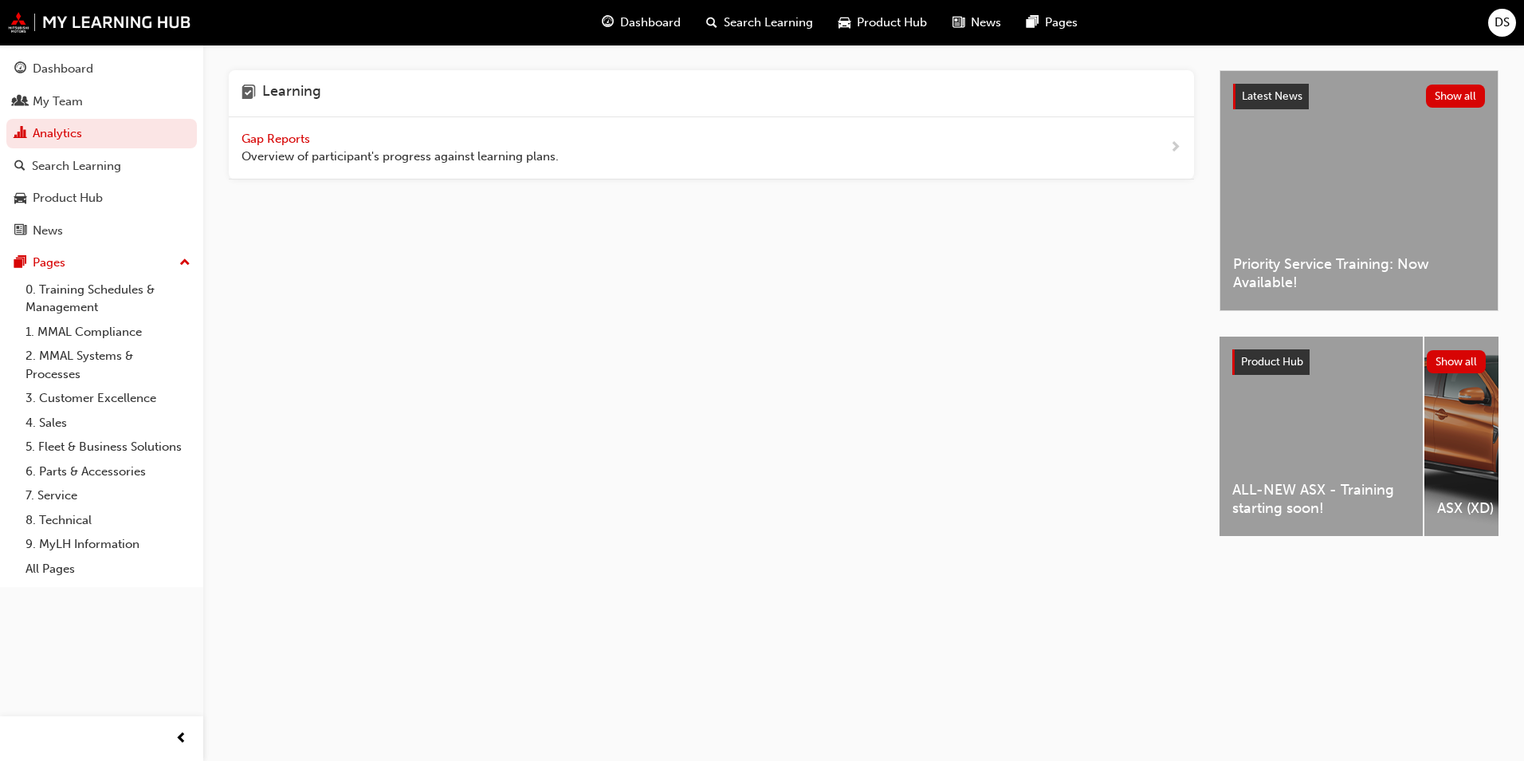
click at [271, 139] on span "Gap Reports" at bounding box center [278, 139] width 72 height 14
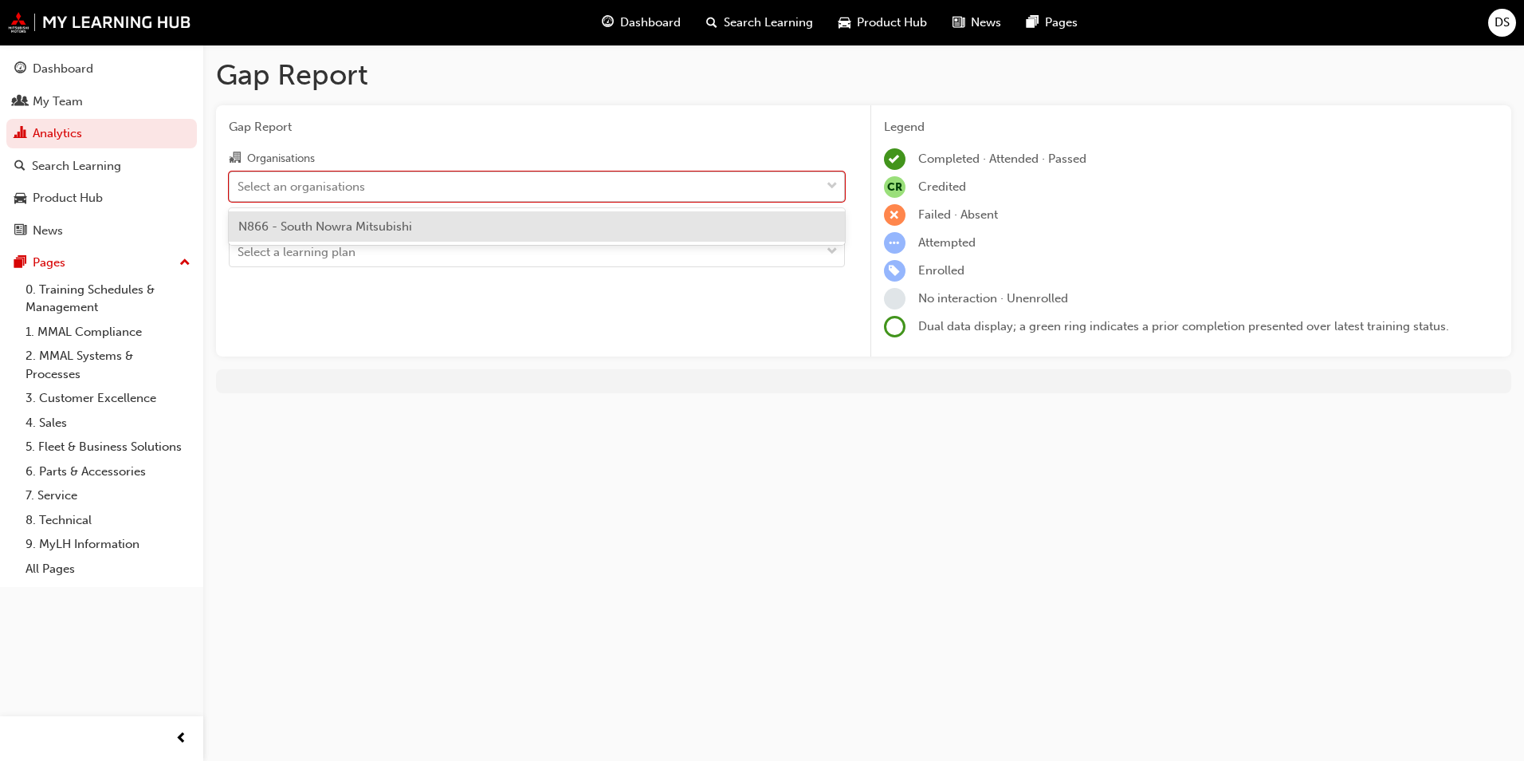
click at [290, 183] on div "Select an organisations" at bounding box center [302, 186] width 128 height 18
click at [239, 183] on input "Organisations option N866 - South Nowra Mitsubishi focused, 1 of 1. 1 result av…" at bounding box center [239, 186] width 2 height 14
click at [307, 224] on span "N866 - South Nowra Mitsubishi" at bounding box center [325, 226] width 174 height 14
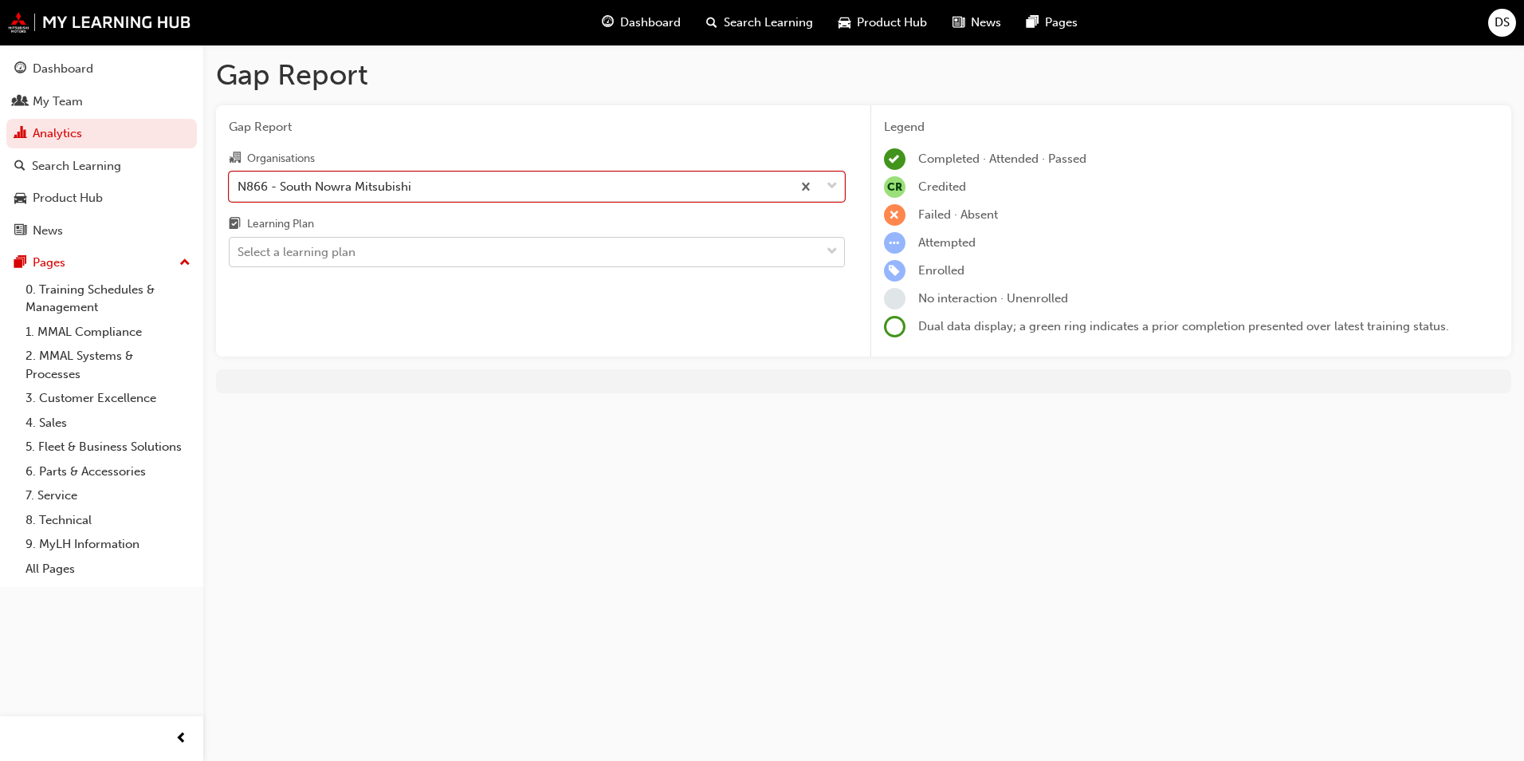
click at [329, 251] on div "Select a learning plan" at bounding box center [297, 252] width 118 height 18
click at [239, 251] on input "Learning Plan Select a learning plan" at bounding box center [239, 252] width 2 height 14
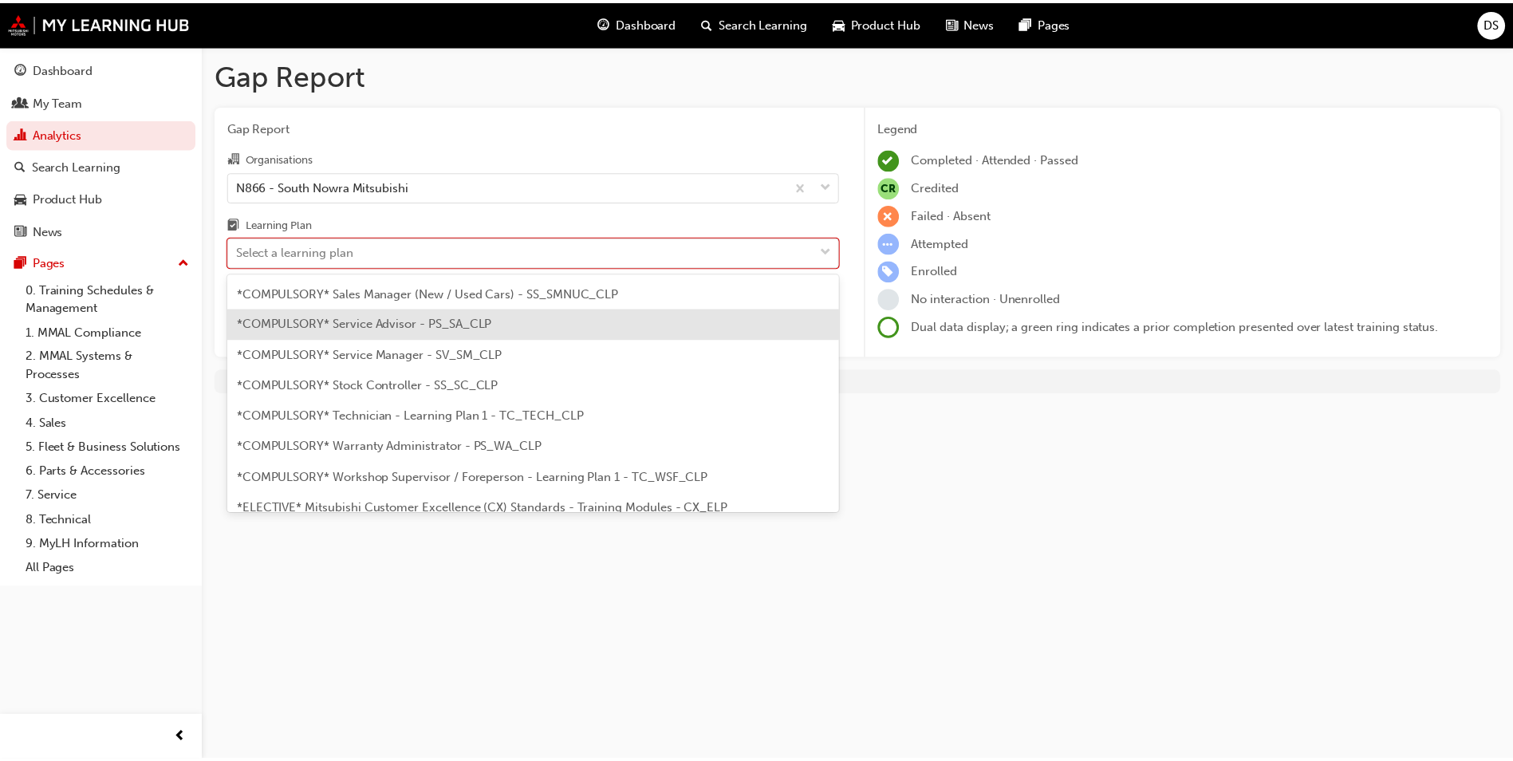
scroll to position [558, 0]
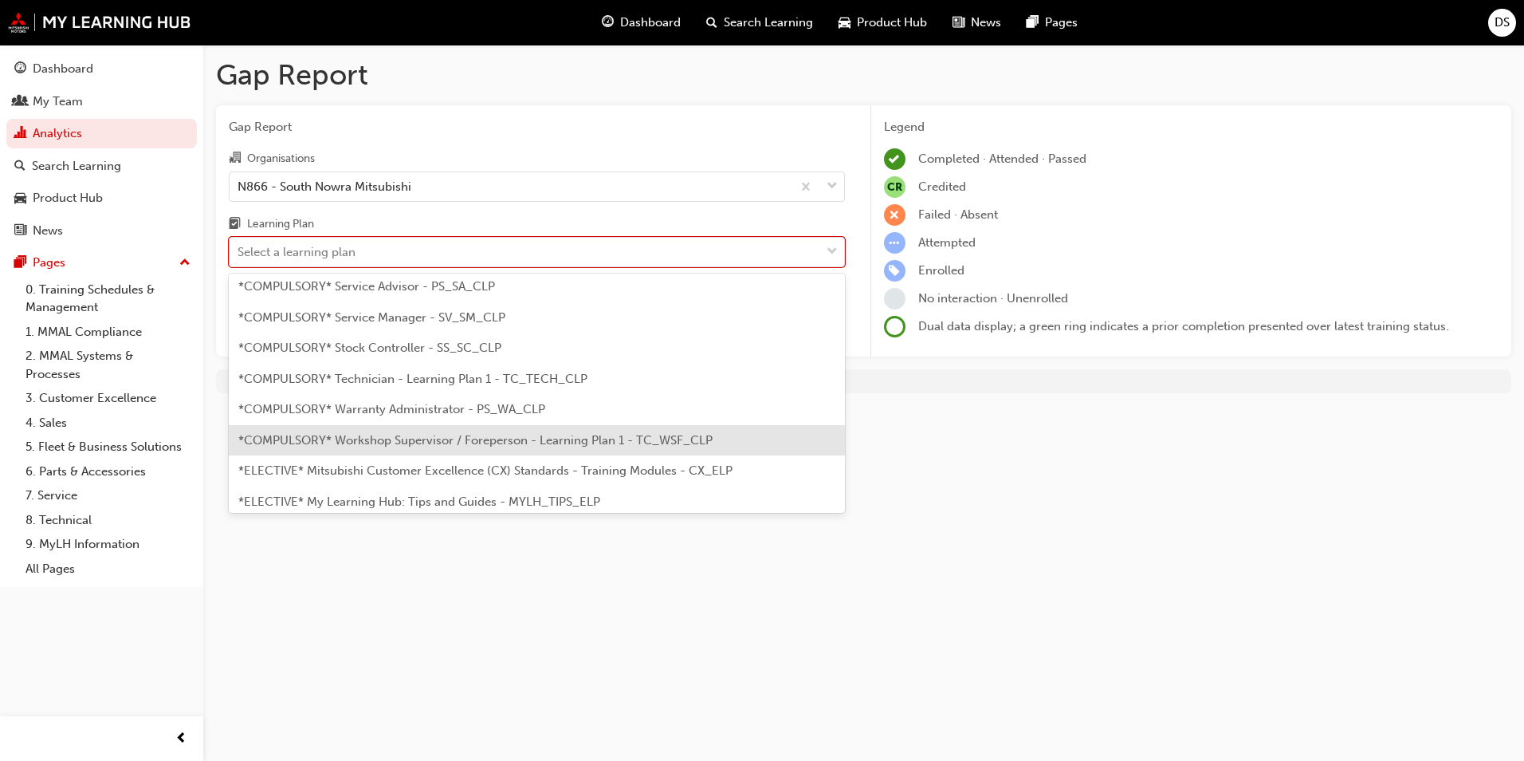
click at [580, 441] on span "*COMPULSORY* Workshop Supervisor / Foreperson - Learning Plan 1 - TC_WSF_CLP" at bounding box center [475, 440] width 474 height 14
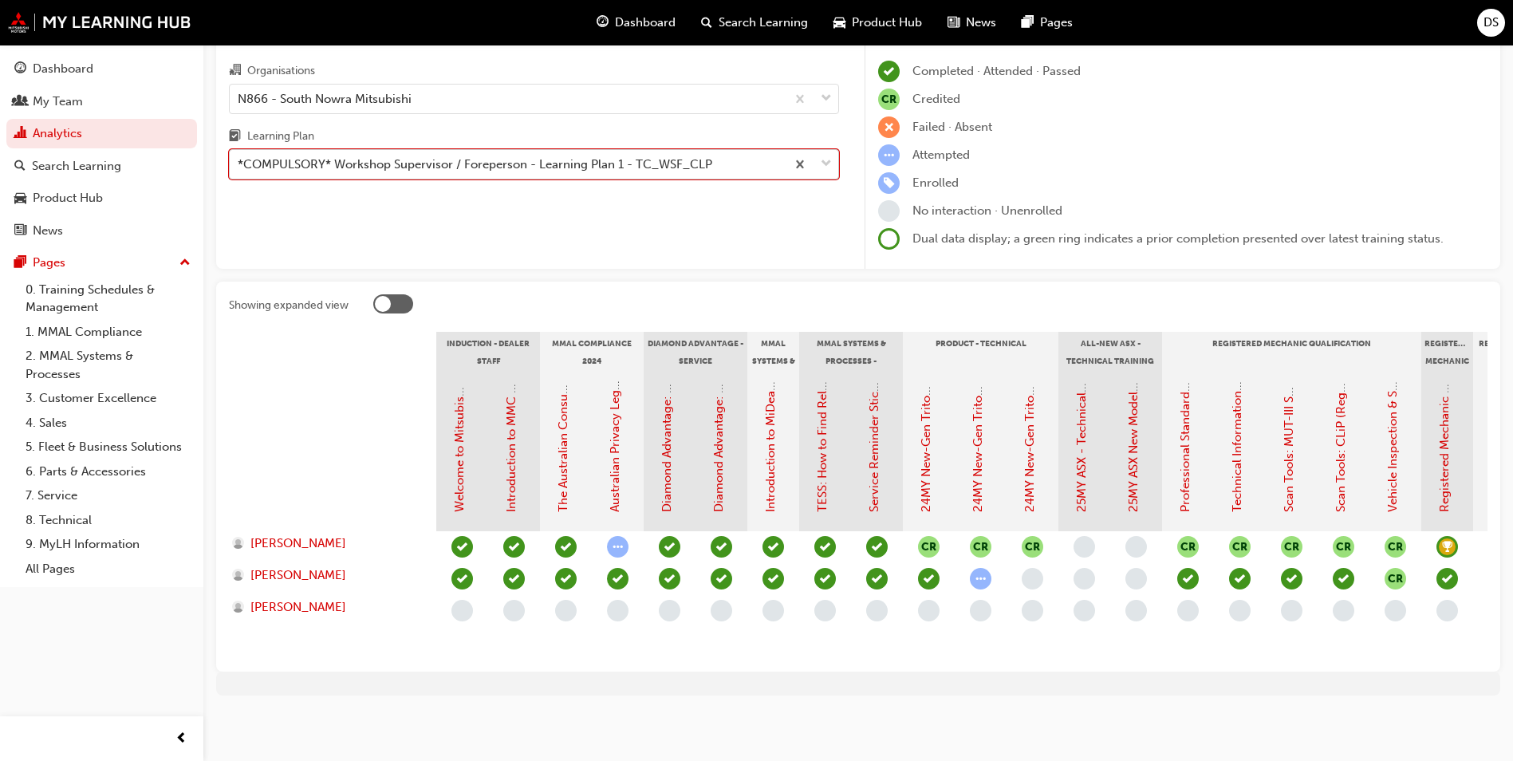
click at [706, 155] on div "*COMPULSORY* Workshop Supervisor / Foreperson - Learning Plan 1 - TC_WSF_CLP" at bounding box center [475, 164] width 474 height 18
click at [239, 157] on input "Learning Plan option *COMPULSORY* Workshop Supervisor / Foreperson - Learning P…" at bounding box center [239, 164] width 2 height 14
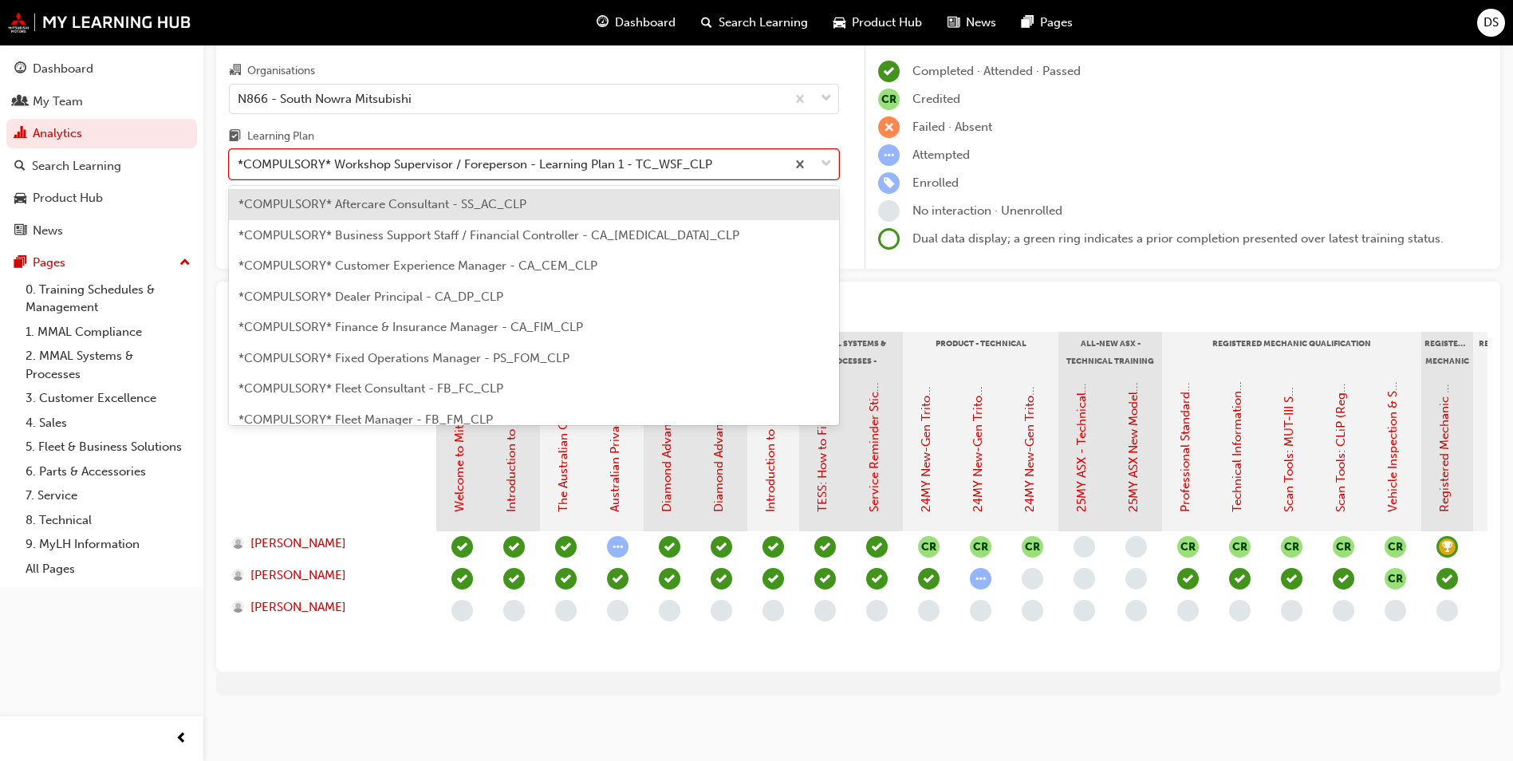
scroll to position [512, 0]
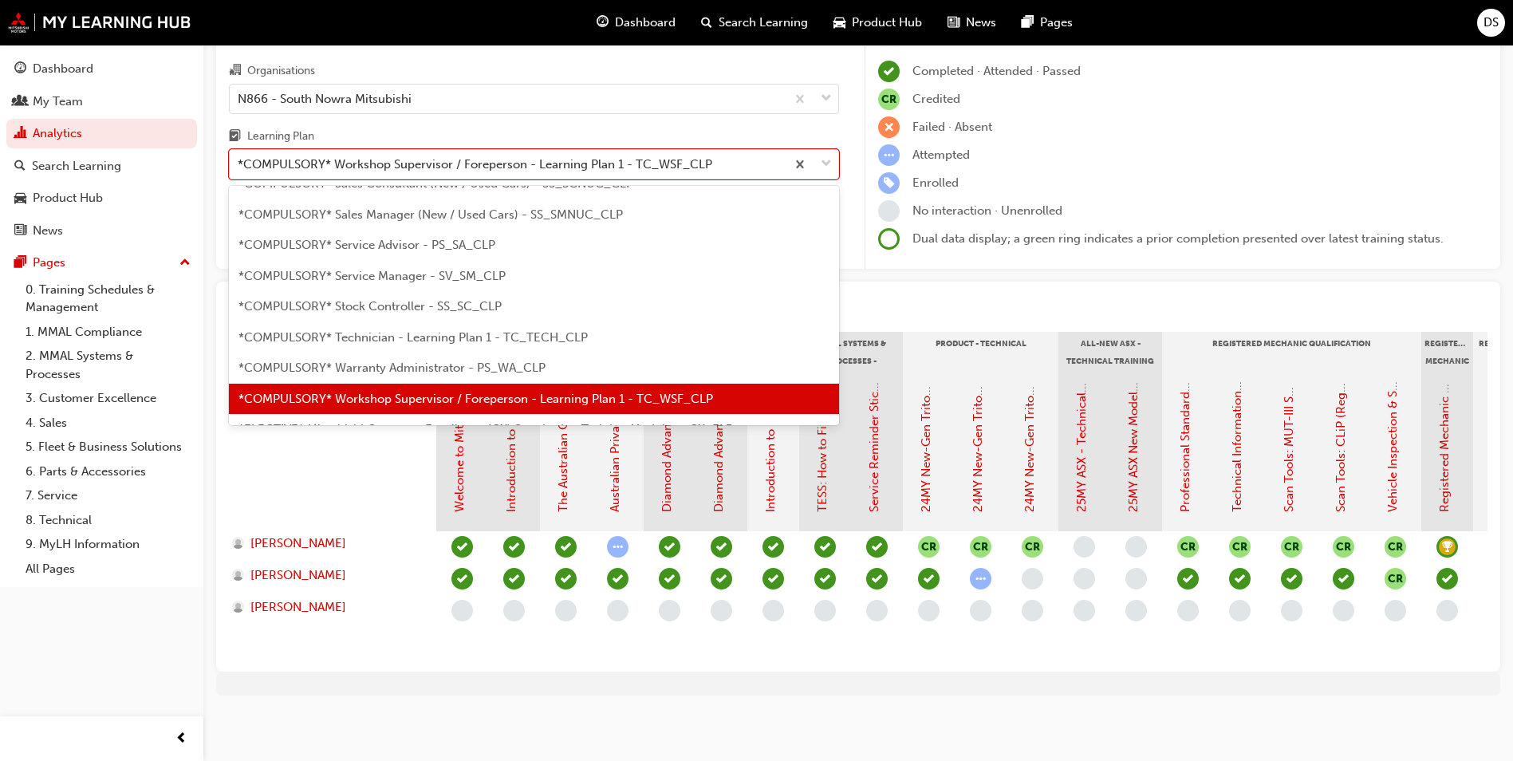
click at [494, 269] on span "*COMPULSORY* Service Manager - SV_SM_CLP" at bounding box center [371, 276] width 267 height 14
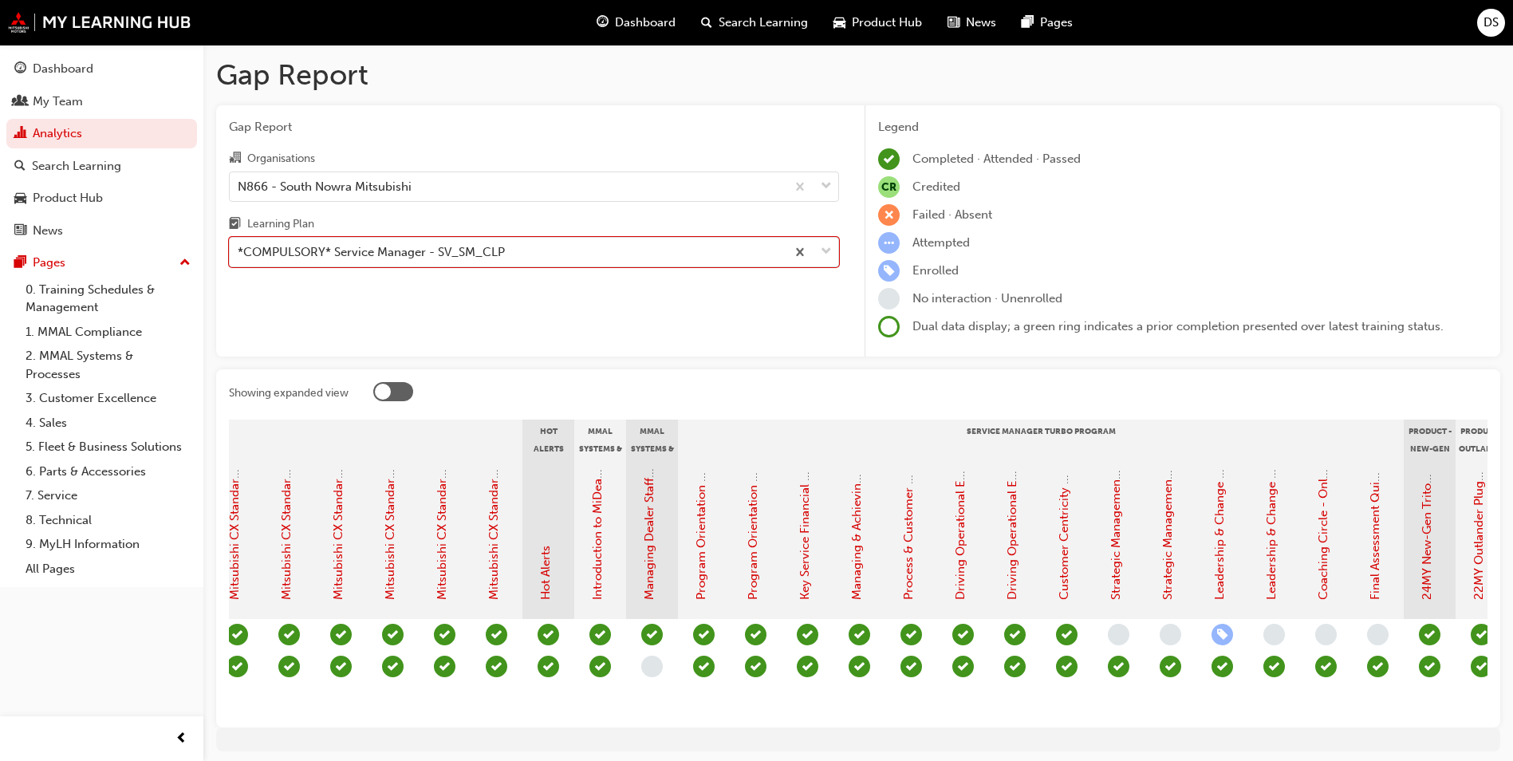
scroll to position [0, 1167]
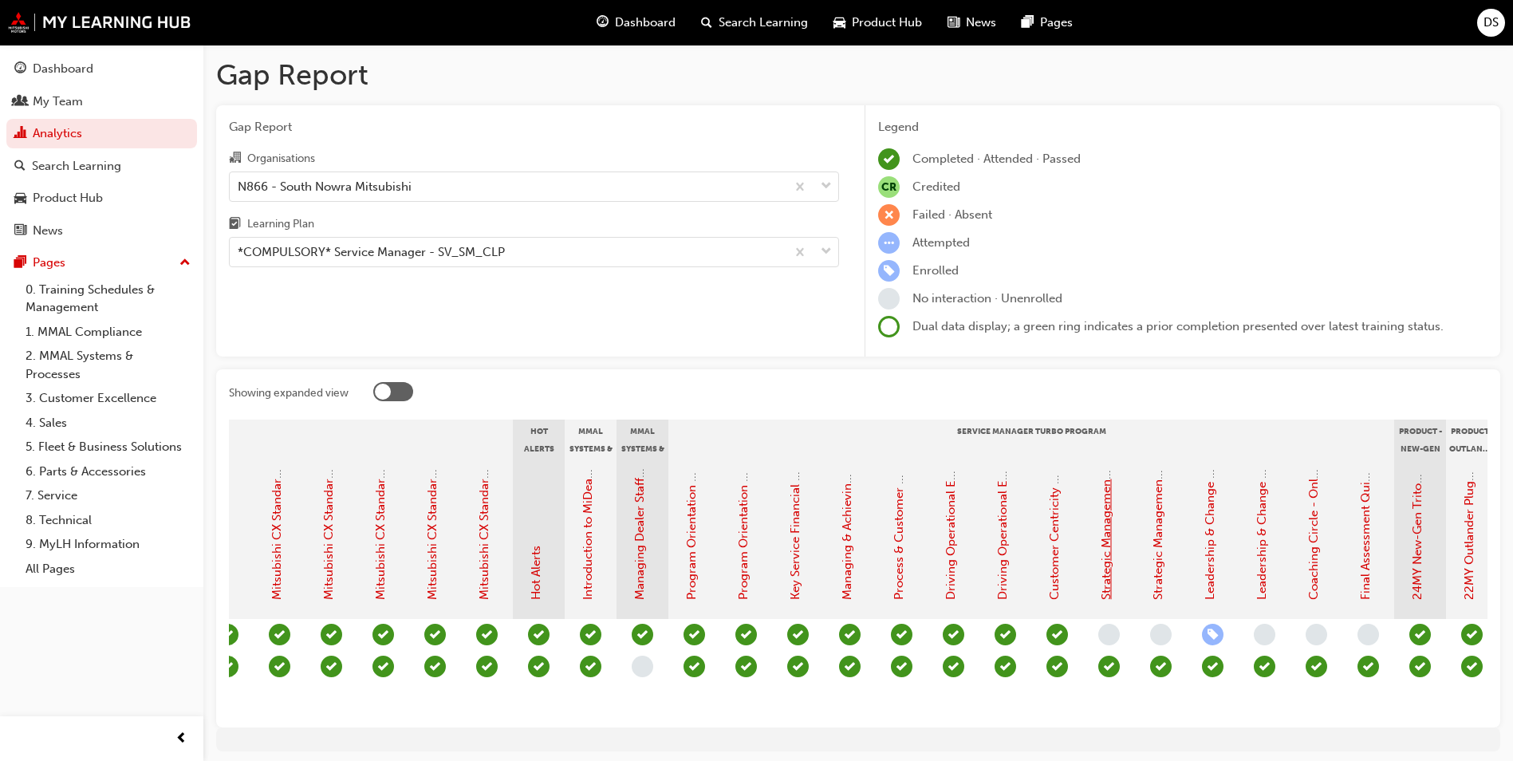
click at [1108, 529] on link "Strategic Management - Online Instructor Led Session (Service Manager Turbo Pro…" at bounding box center [1106, 355] width 14 height 489
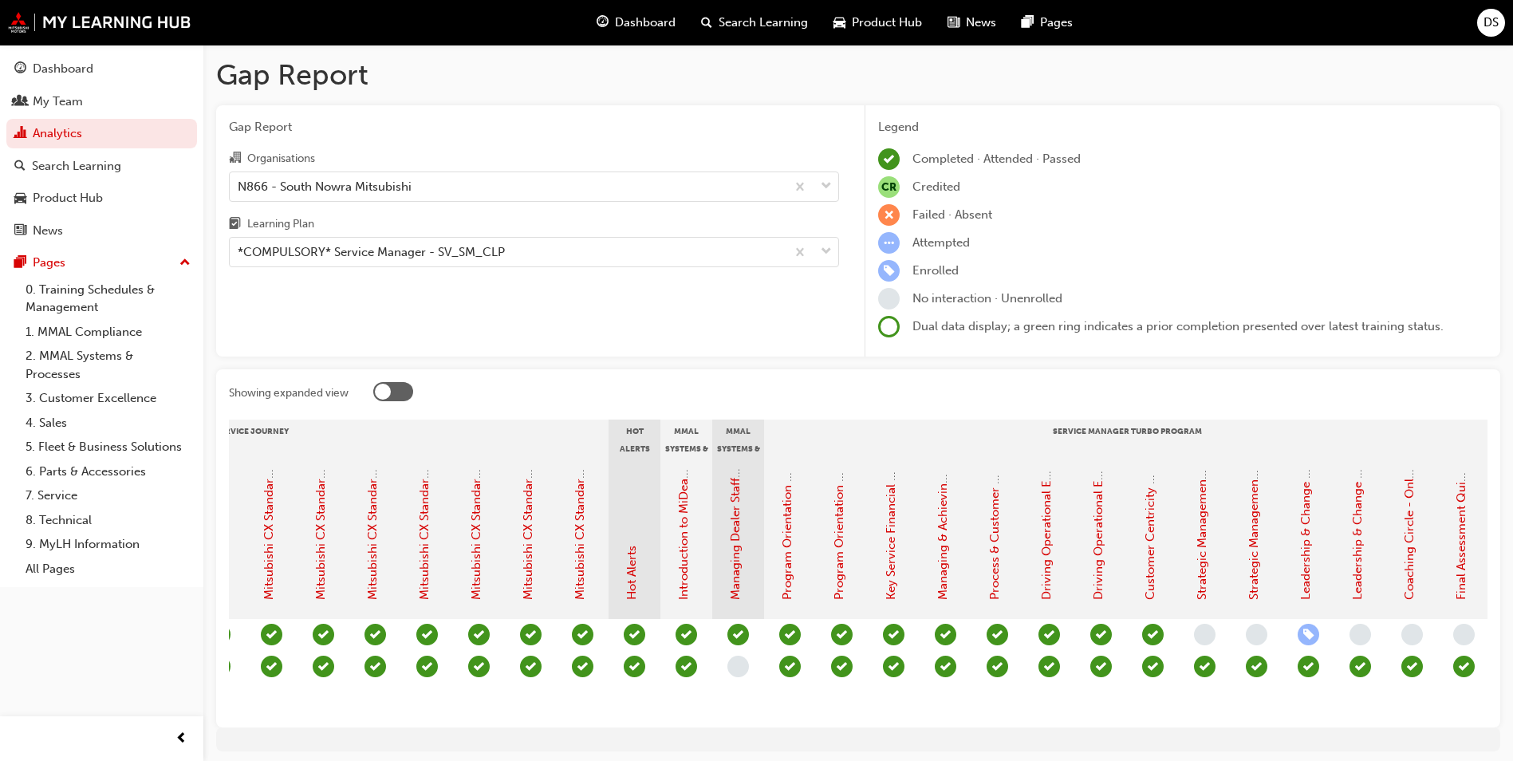
scroll to position [0, 1151]
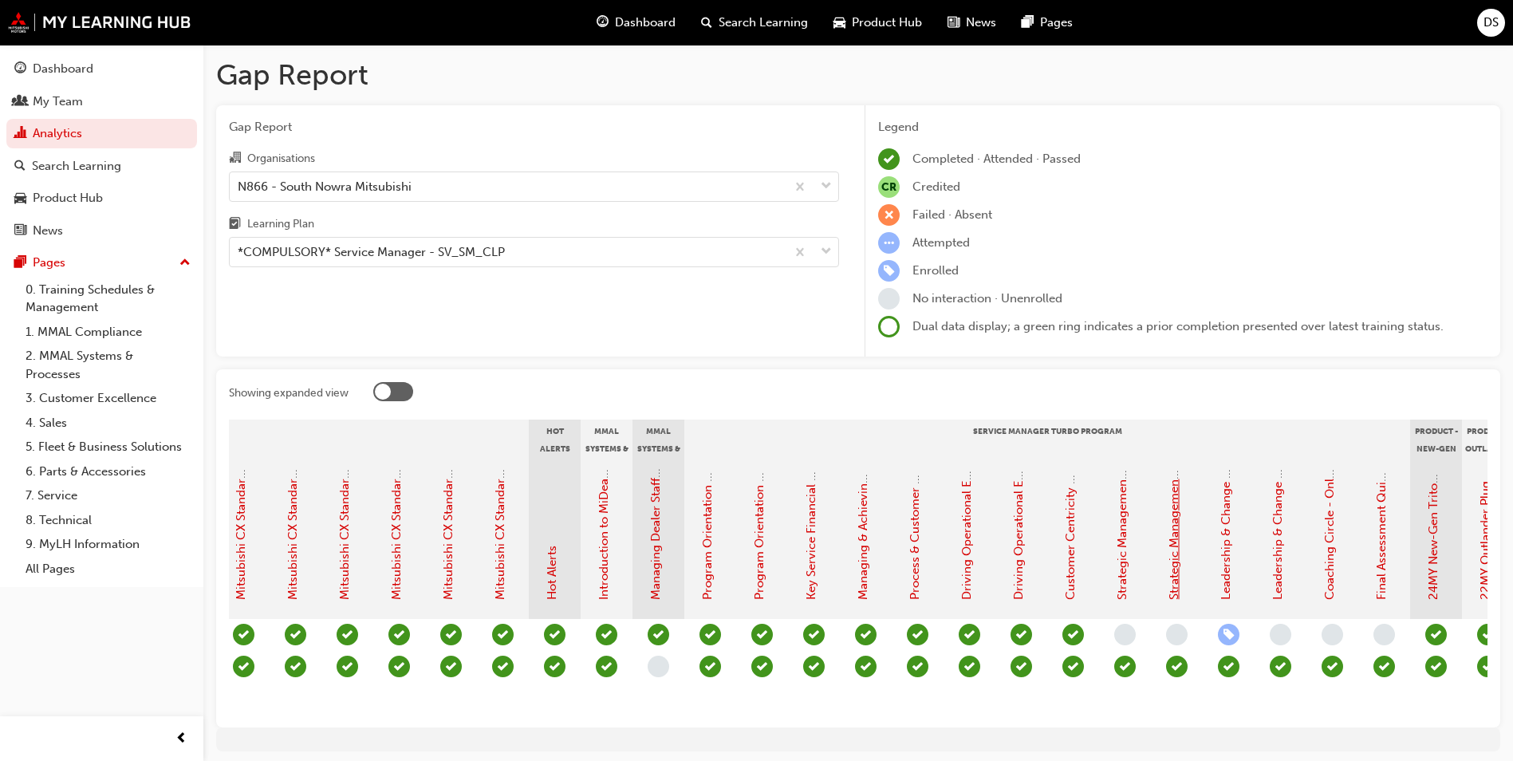
click at [1172, 529] on link "Strategic Management - Assessment Quiz (Service Manager Turbo Program)" at bounding box center [1173, 389] width 14 height 422
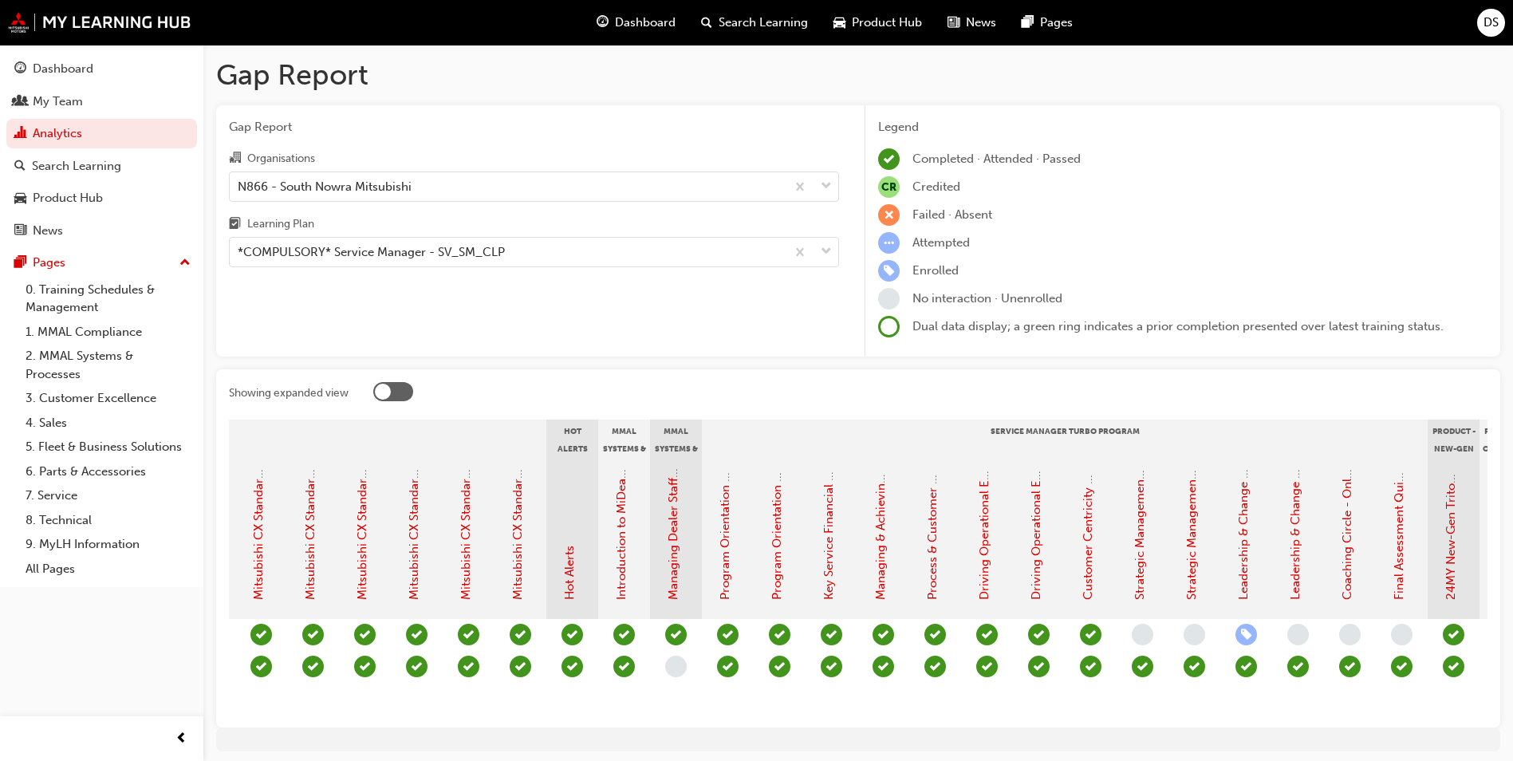
scroll to position [0, 1140]
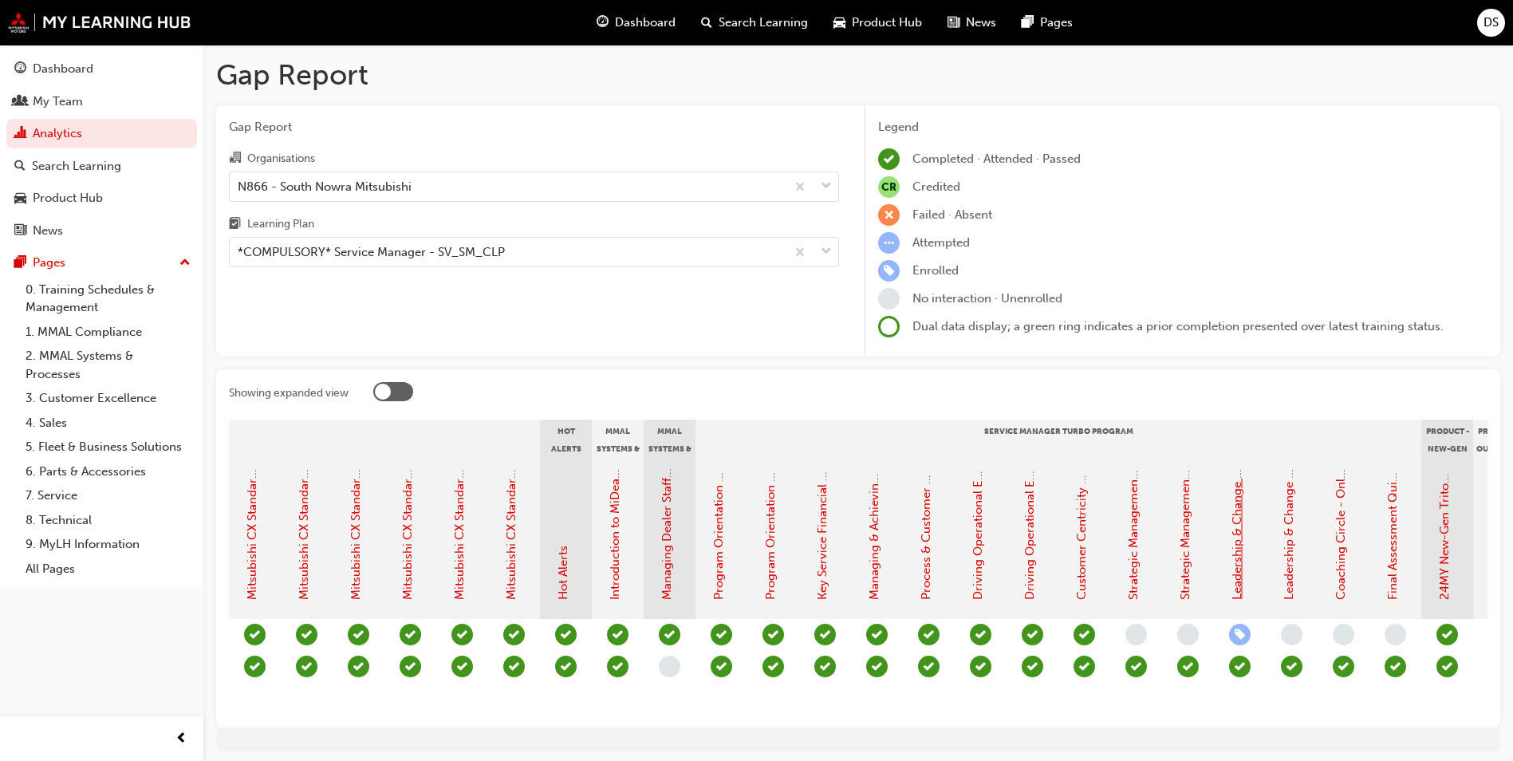
click at [1241, 521] on link "Leadership & Change Management + Staff Management, Retention & Wellbeing - Face…" at bounding box center [1236, 180] width 14 height 840
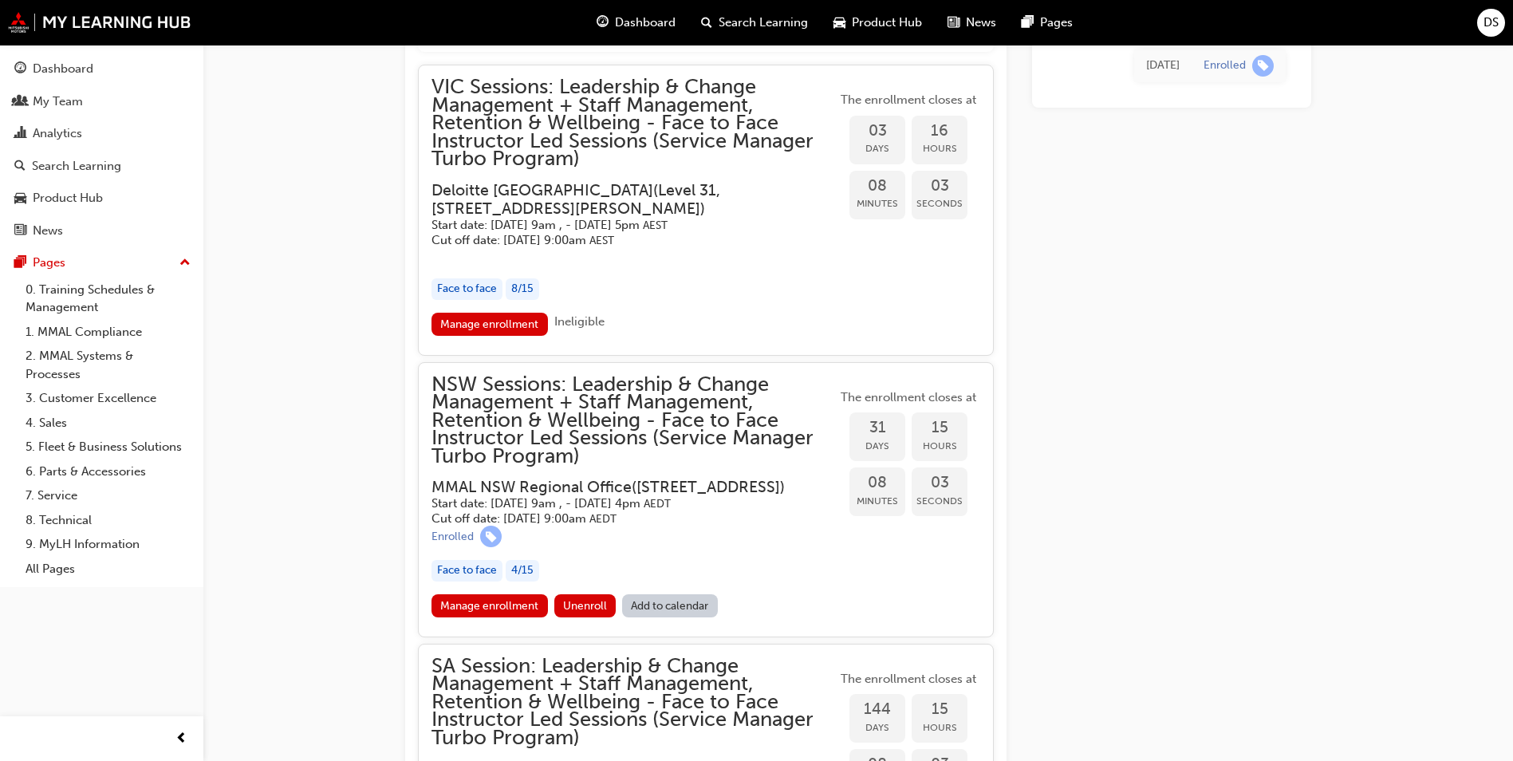
scroll to position [2002, 0]
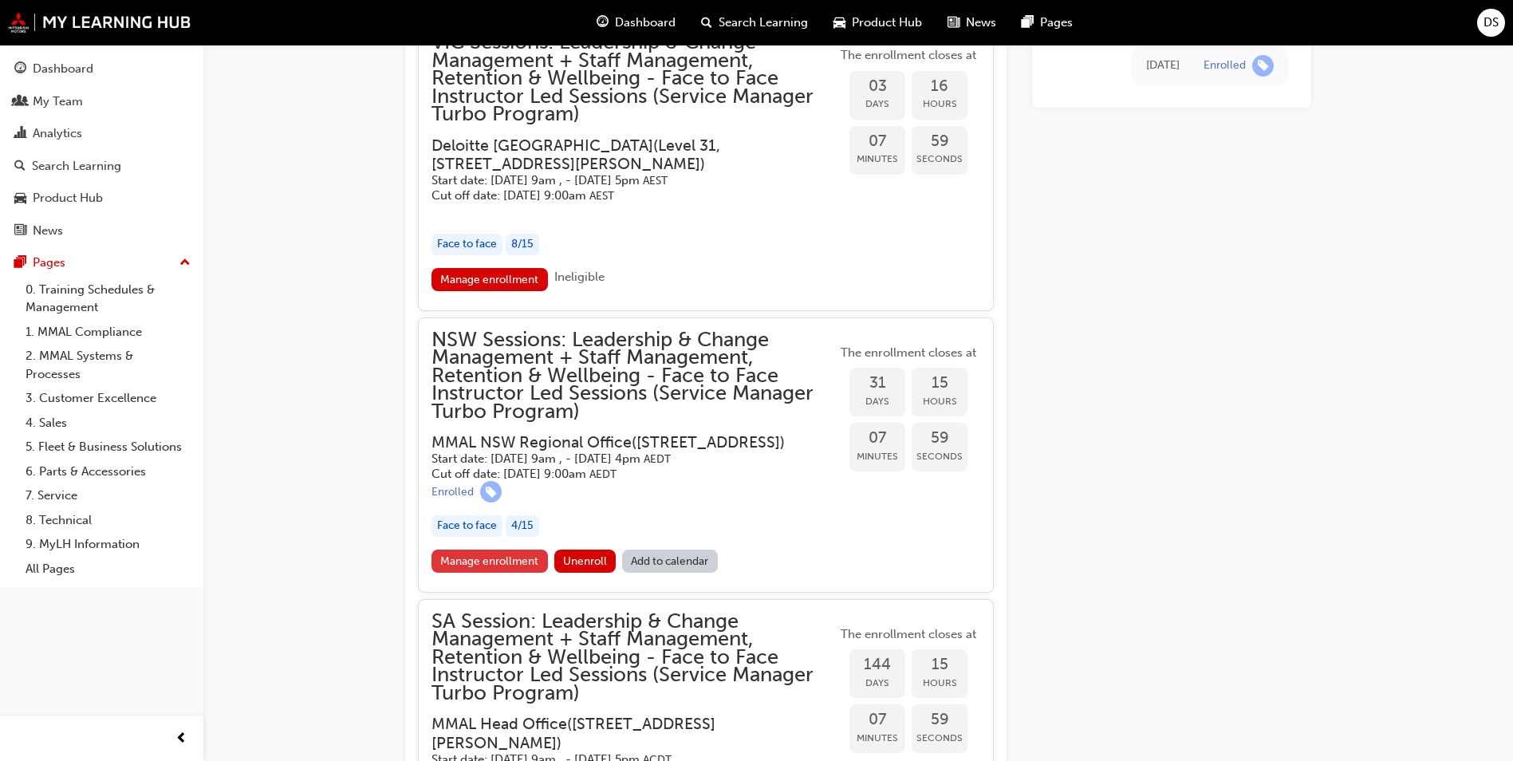
click at [512, 572] on link "Manage enrollment" at bounding box center [489, 560] width 116 height 23
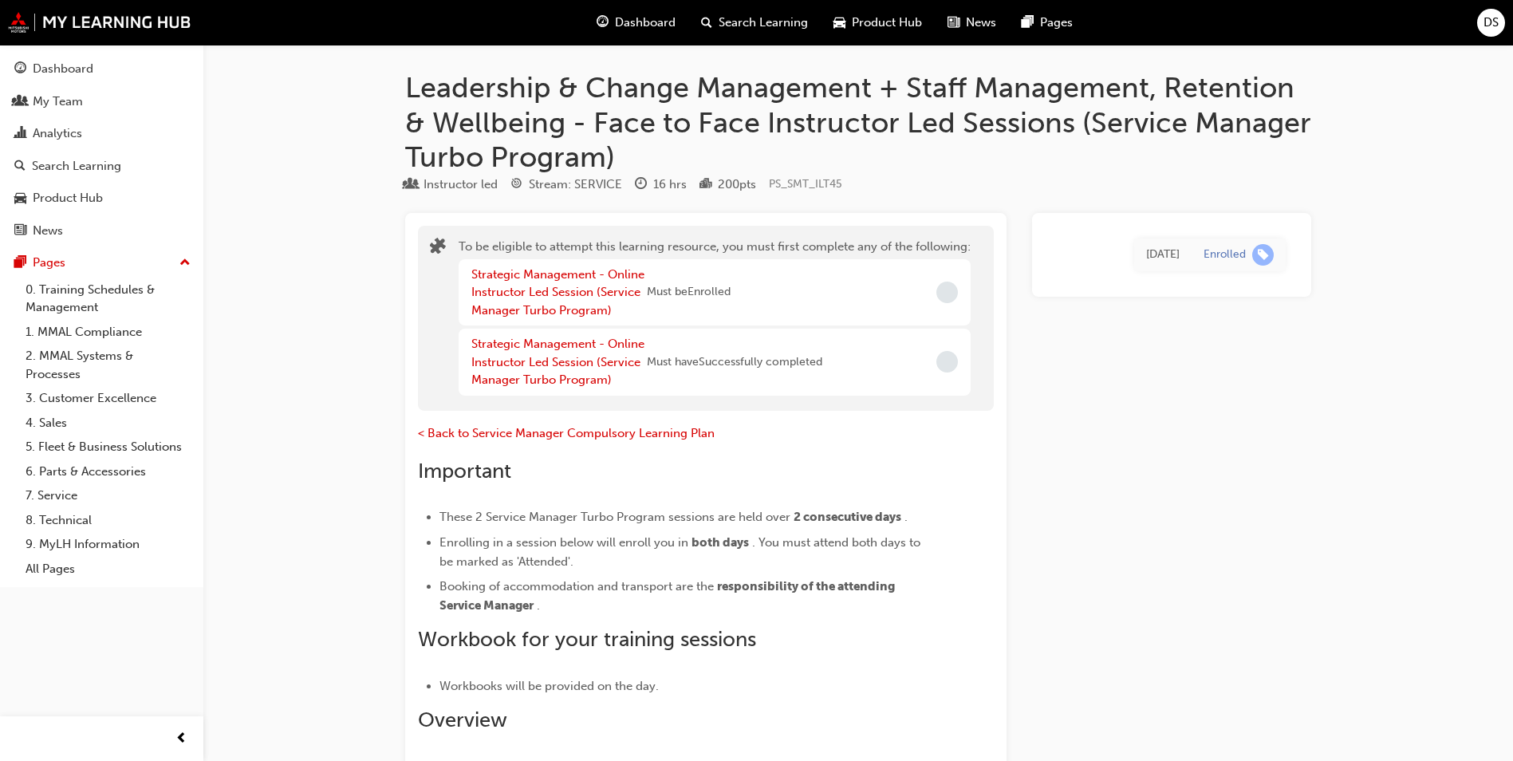
scroll to position [2002, 0]
